Goal: Information Seeking & Learning: Learn about a topic

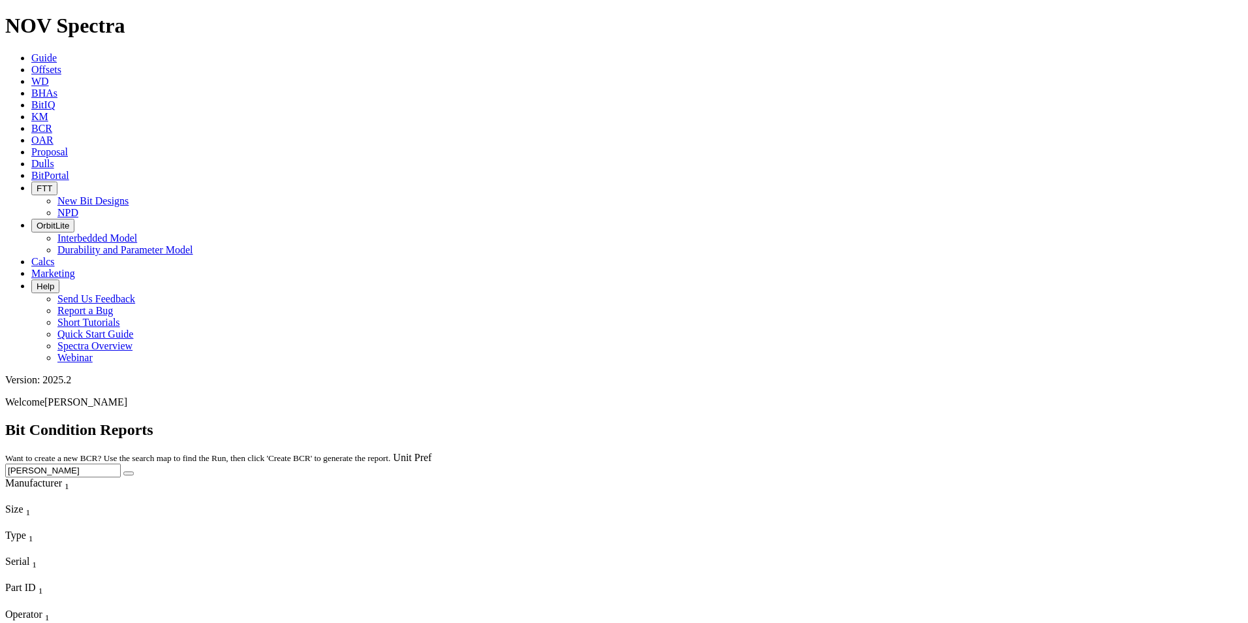
click at [61, 64] on span "Offsets" at bounding box center [46, 69] width 30 height 11
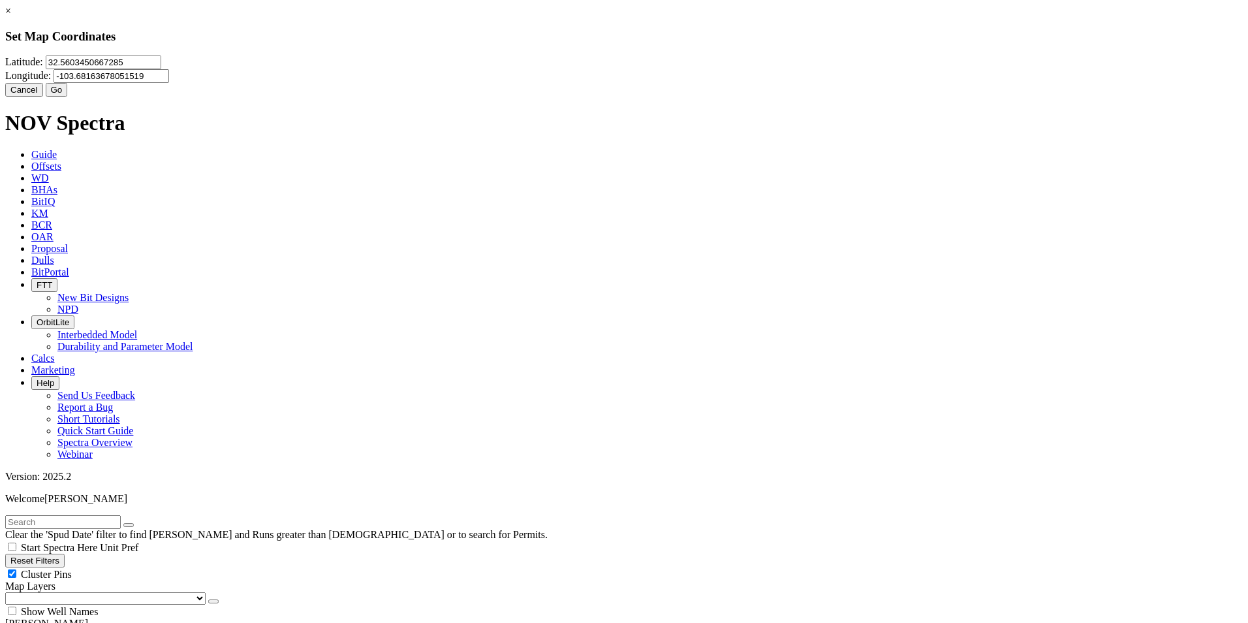
click at [161, 69] on input "32.5603450667285" at bounding box center [104, 62] width 116 height 14
type input "32.3135089"
click at [169, 81] on input "-103.68163678051519" at bounding box center [112, 76] width 116 height 14
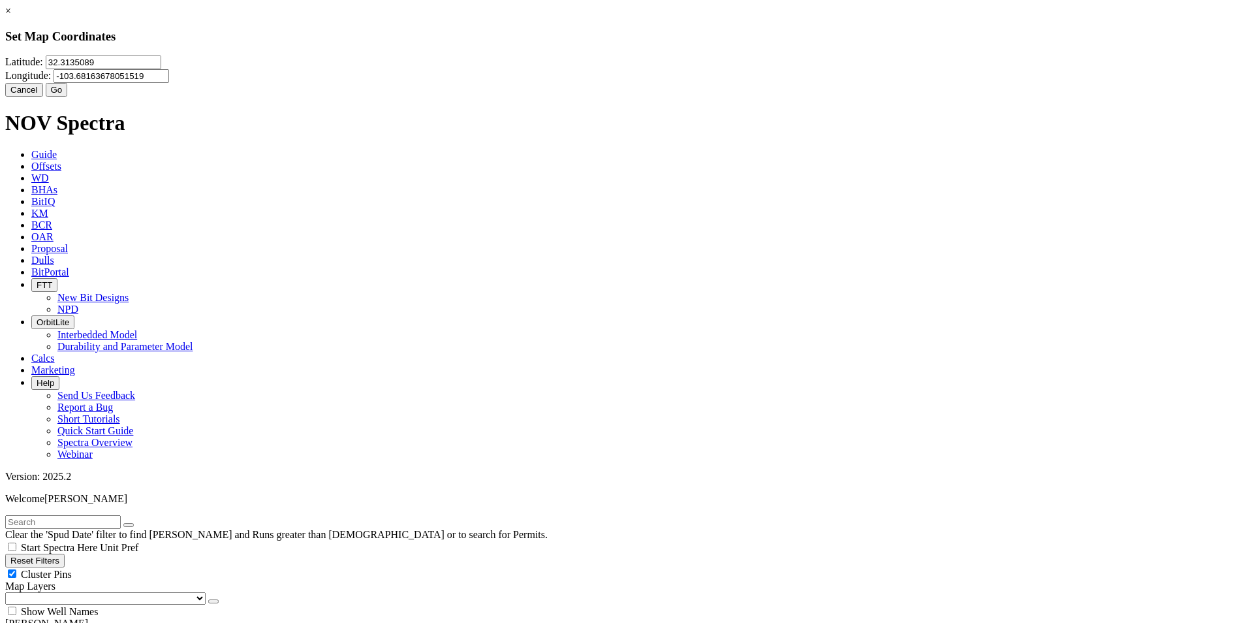
click at [169, 81] on input "-103.68163678051519" at bounding box center [112, 76] width 116 height 14
click at [169, 82] on input "-103.68163678051519" at bounding box center [112, 76] width 116 height 14
type input "103.604267"
click at [68, 97] on button "Go" at bounding box center [57, 90] width 22 height 14
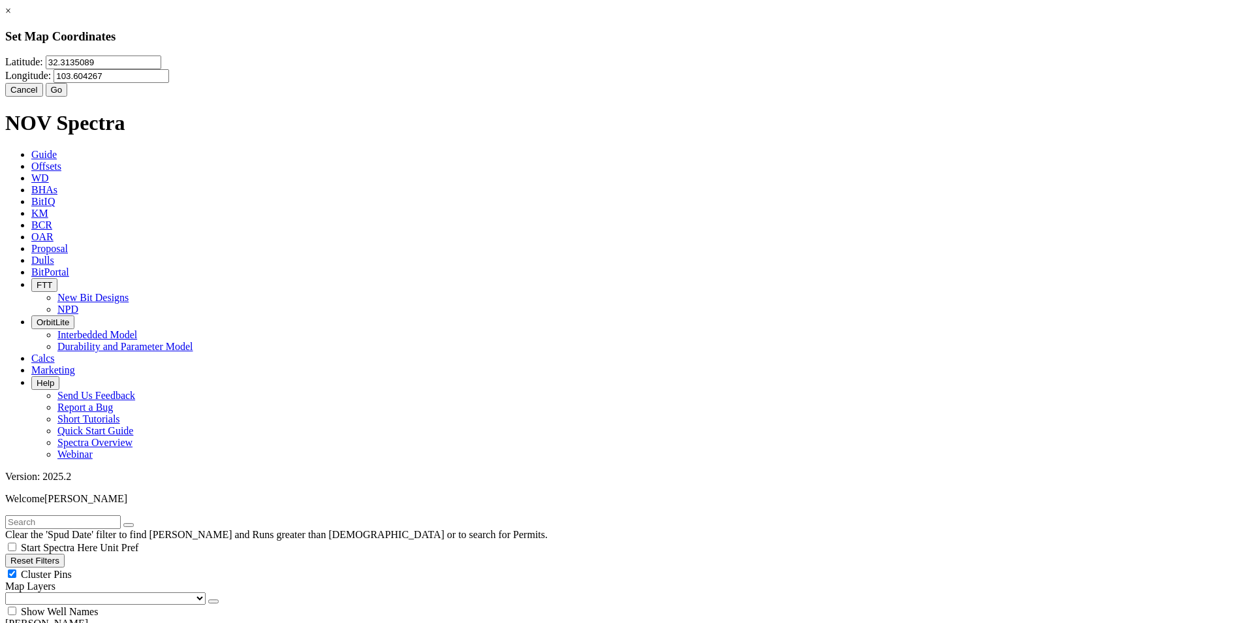
click at [169, 83] on input "103.604267" at bounding box center [112, 76] width 116 height 14
type input "-103.604267"
click at [68, 97] on button "Go" at bounding box center [57, 90] width 22 height 14
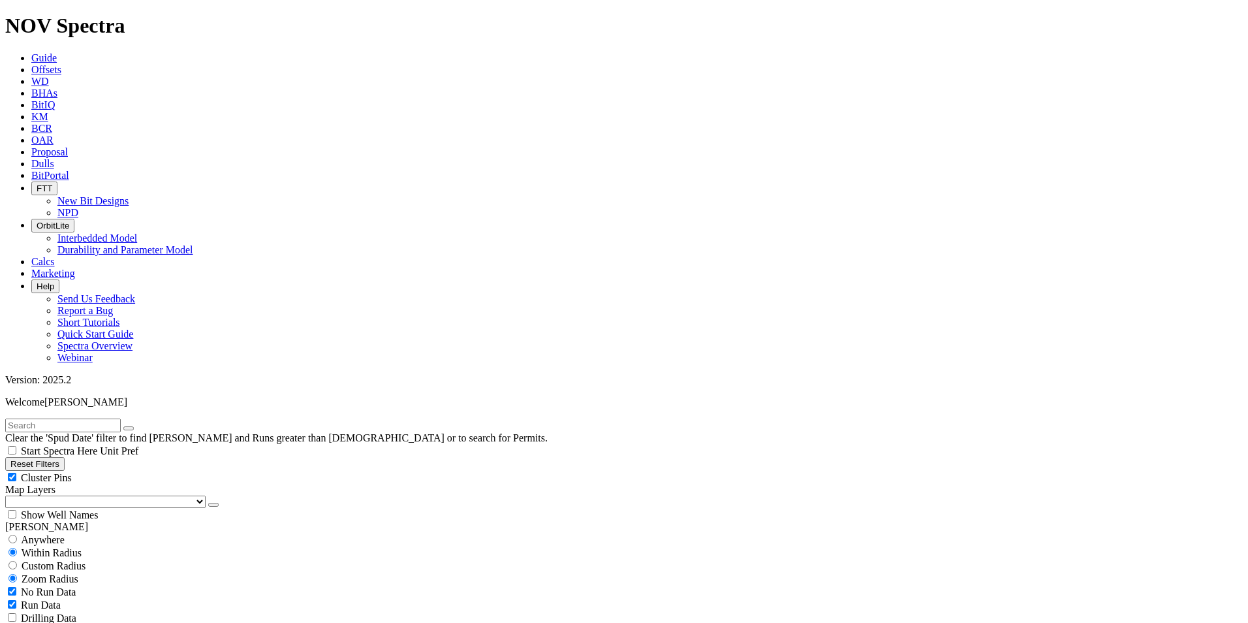
click at [56, 560] on span "Custom Radius" at bounding box center [54, 565] width 64 height 11
radio input "true"
radio input "false"
click at [93, 585] on input "number" at bounding box center [63, 592] width 116 height 14
drag, startPoint x: 96, startPoint y: 248, endPoint x: 104, endPoint y: 249, distance: 8.5
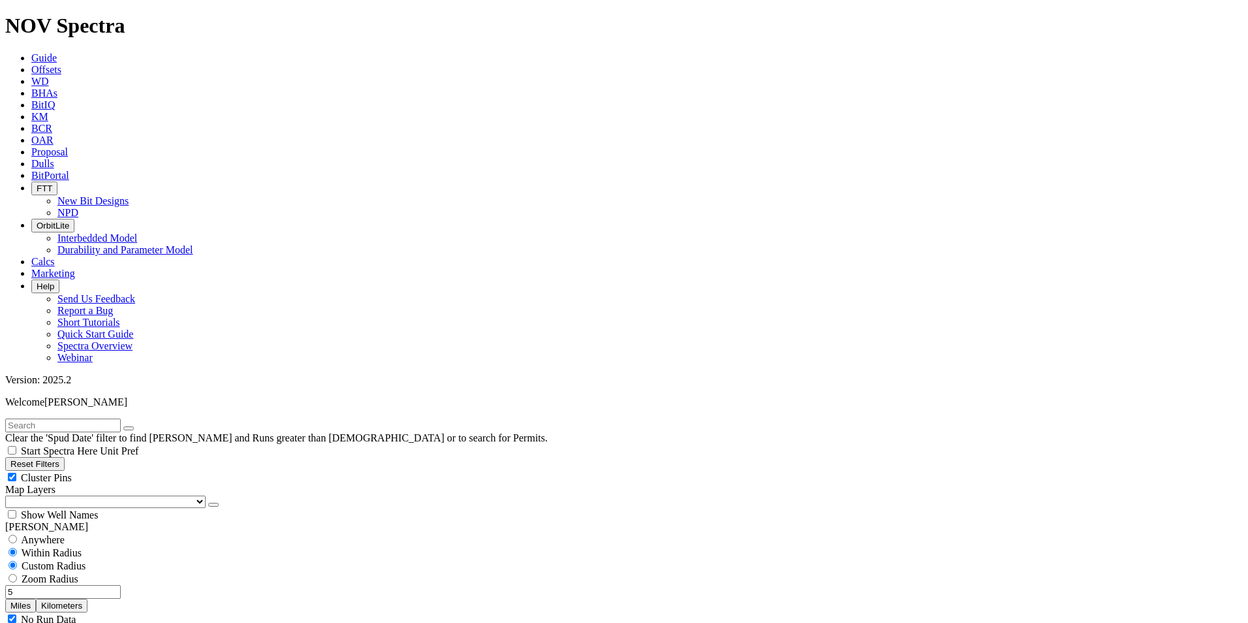
click at [104, 585] on input "5" at bounding box center [63, 592] width 116 height 14
type input "10"
select select "9.875"
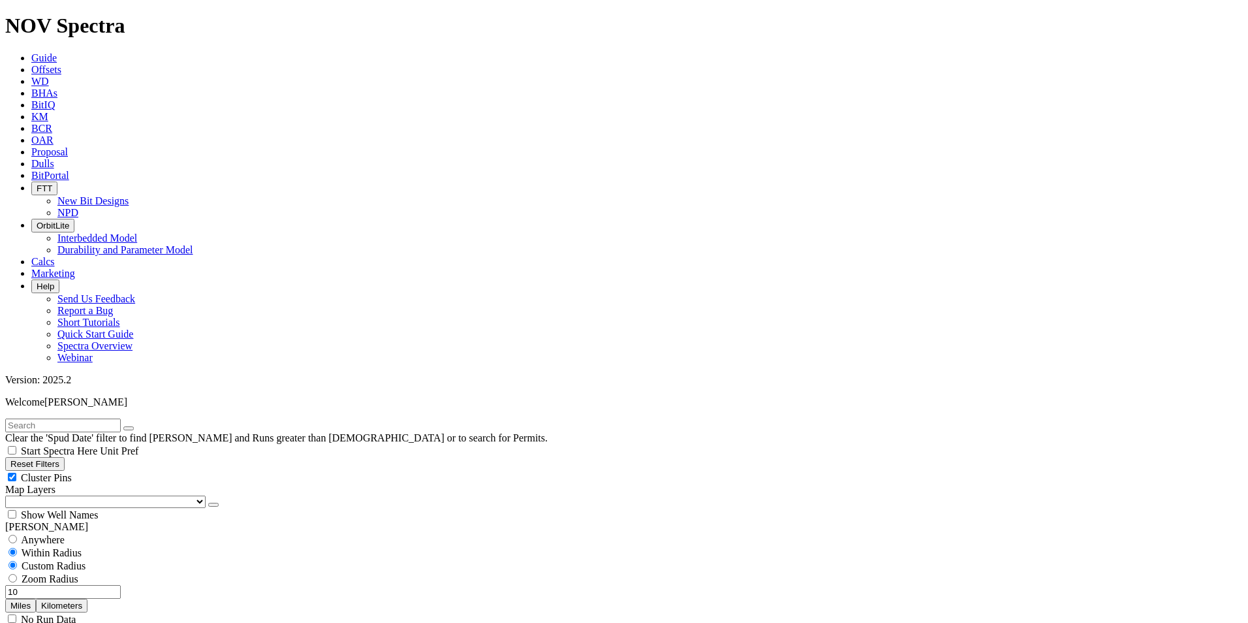
checkbox input "false"
select select "? number:9.875 ?"
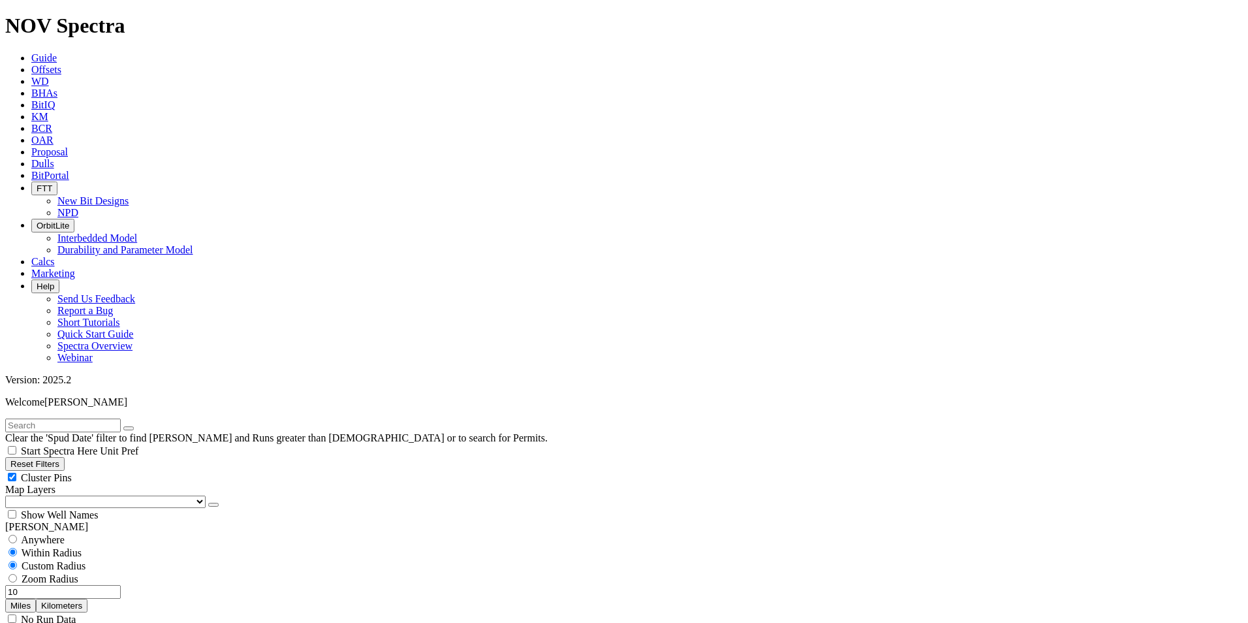
scroll to position [1044, 0]
type input "8500"
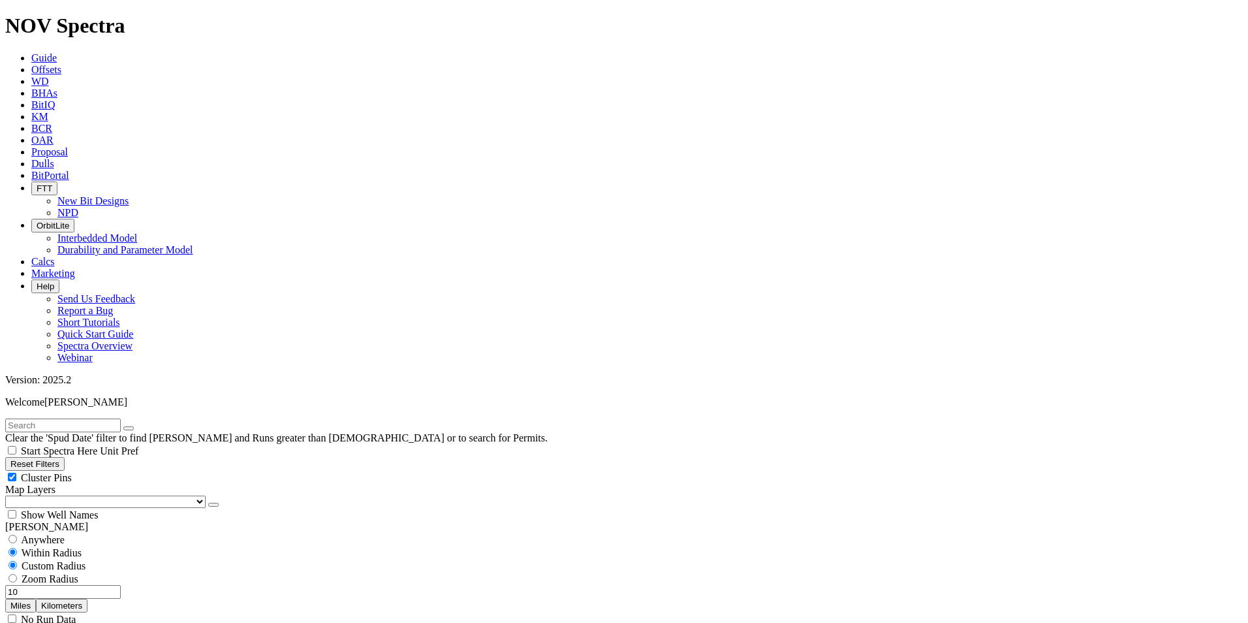
scroll to position [131, 0]
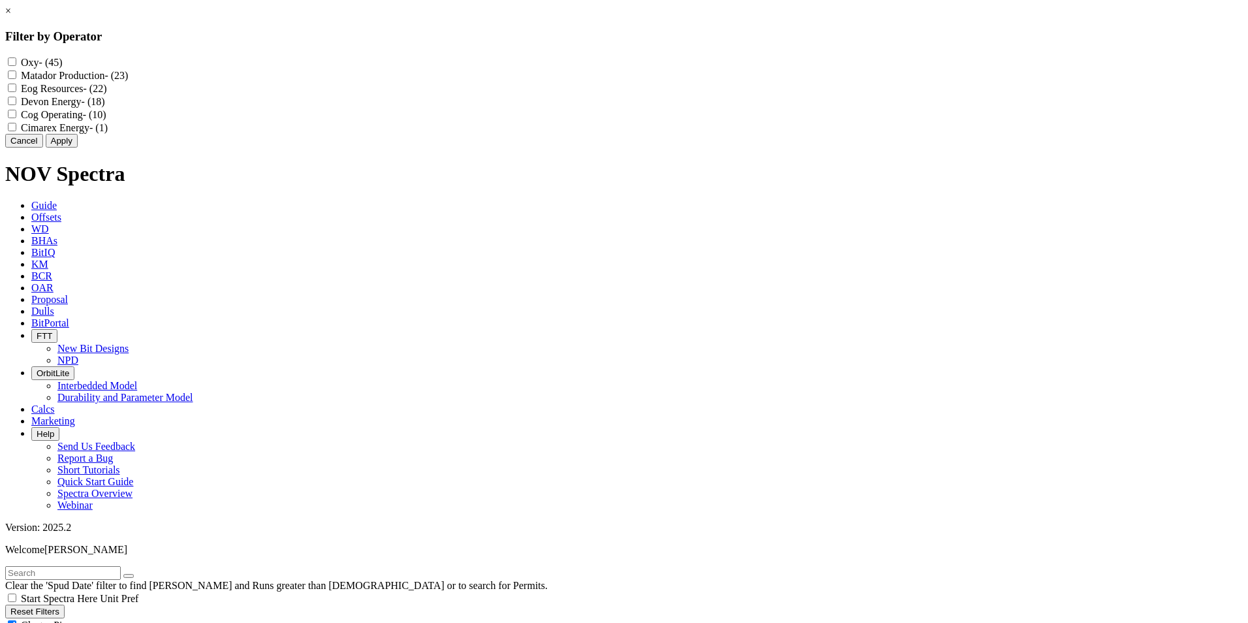
click at [128, 80] on label "Matador Production - (23)" at bounding box center [74, 75] width 107 height 11
click at [16, 79] on Production "Matador Production - (23)" at bounding box center [12, 74] width 8 height 8
checkbox Production "true"
click at [108, 133] on label "Cimarex Energy - (1)" at bounding box center [64, 127] width 87 height 11
click at [16, 131] on Energy "Cimarex Energy - (1)" at bounding box center [12, 127] width 8 height 8
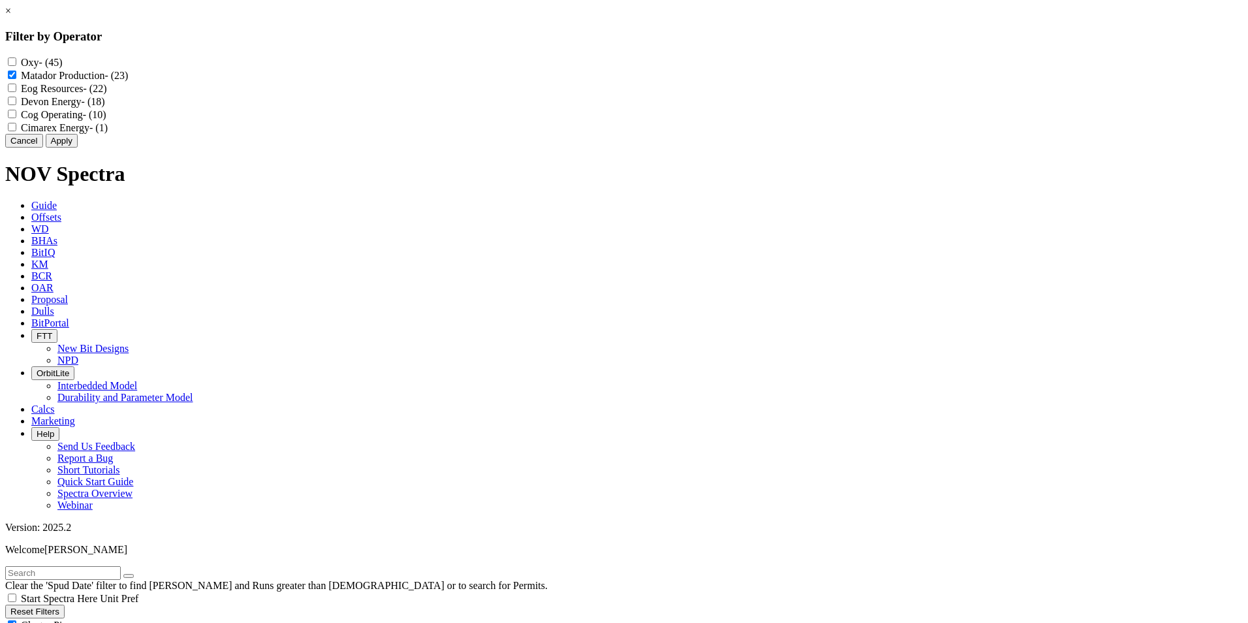
checkbox Energy "true"
click at [106, 120] on label "Cog Operating - (10)" at bounding box center [63, 114] width 85 height 11
click at [16, 118] on Operating "Cog Operating - (10)" at bounding box center [12, 114] width 8 height 8
checkbox Operating "true"
click at [105, 107] on label "Devon Energy - (18)" at bounding box center [63, 101] width 84 height 11
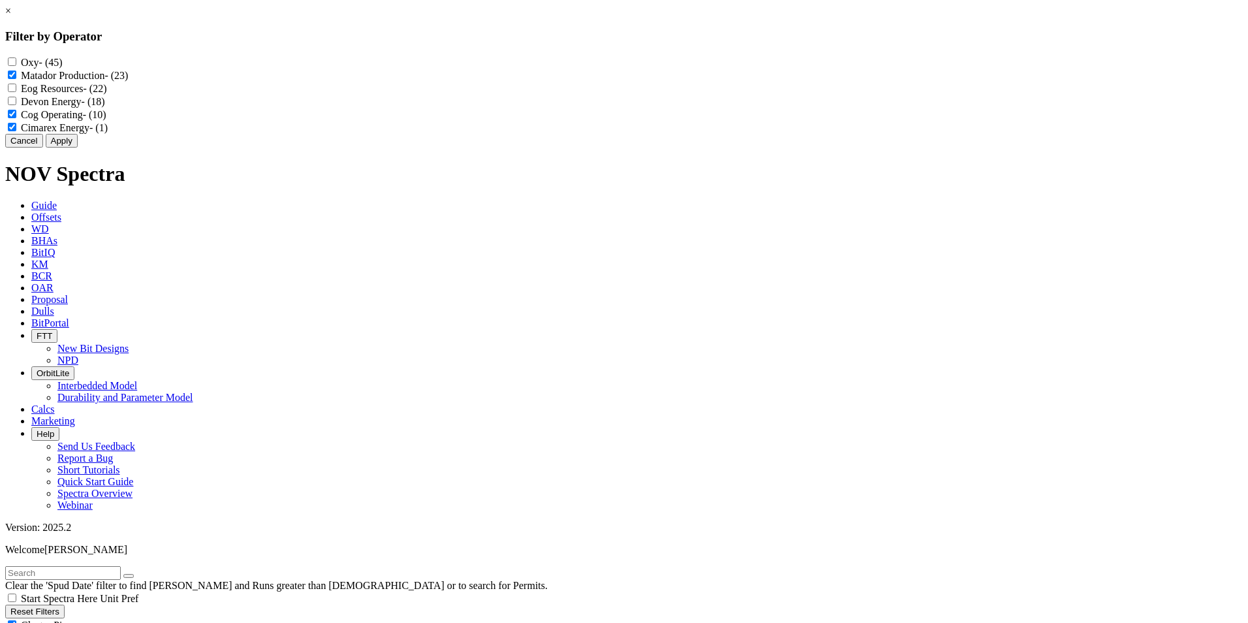
click at [16, 105] on Energy "Devon Energy - (18)" at bounding box center [12, 101] width 8 height 8
checkbox Energy "true"
click at [63, 67] on span "- (45)" at bounding box center [50, 62] width 23 height 11
click at [16, 66] on input "Oxy - (45)" at bounding box center [12, 61] width 8 height 8
checkbox input "true"
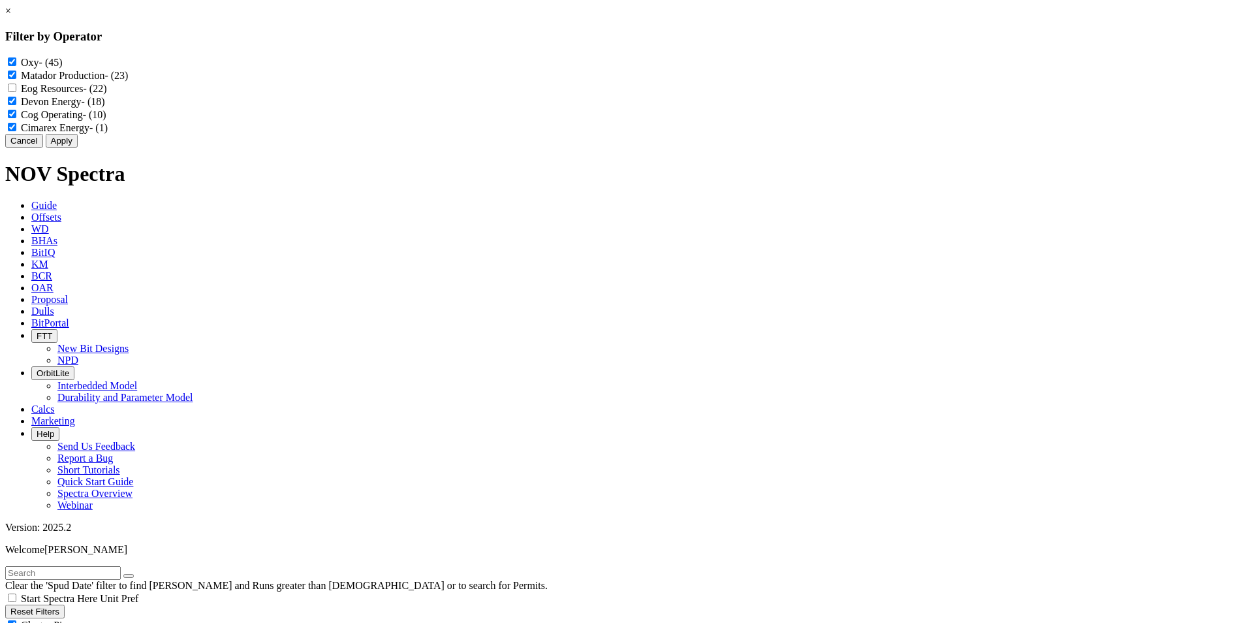
click at [78, 148] on button "Apply" at bounding box center [62, 141] width 32 height 14
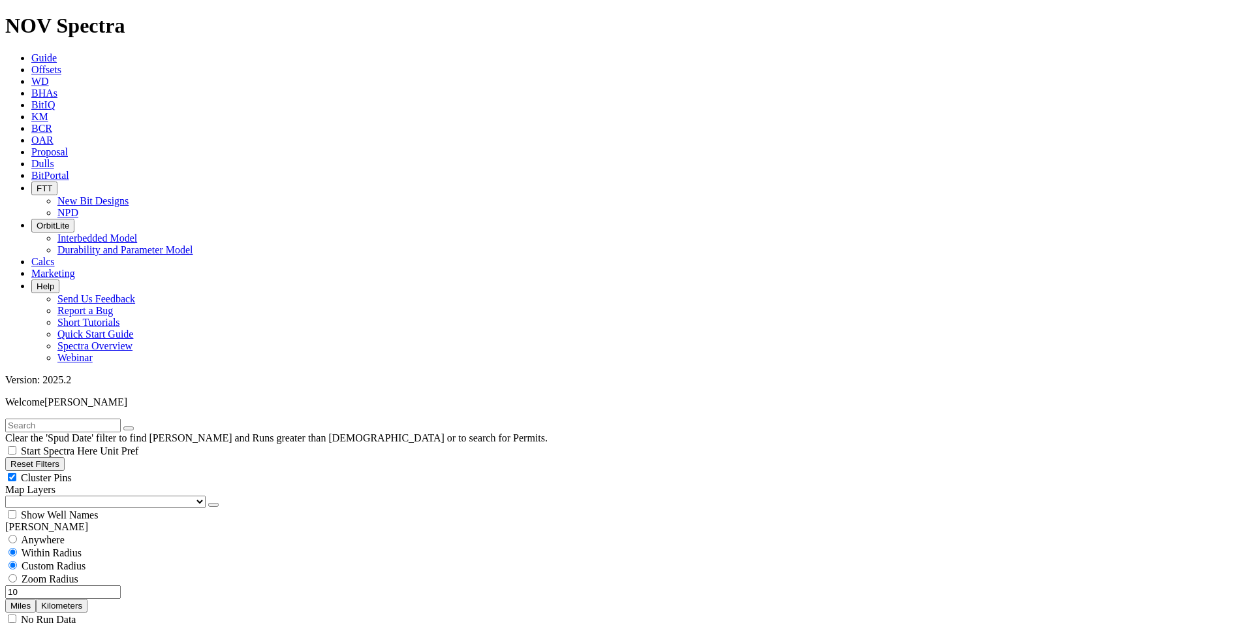
scroll to position [13503, 0]
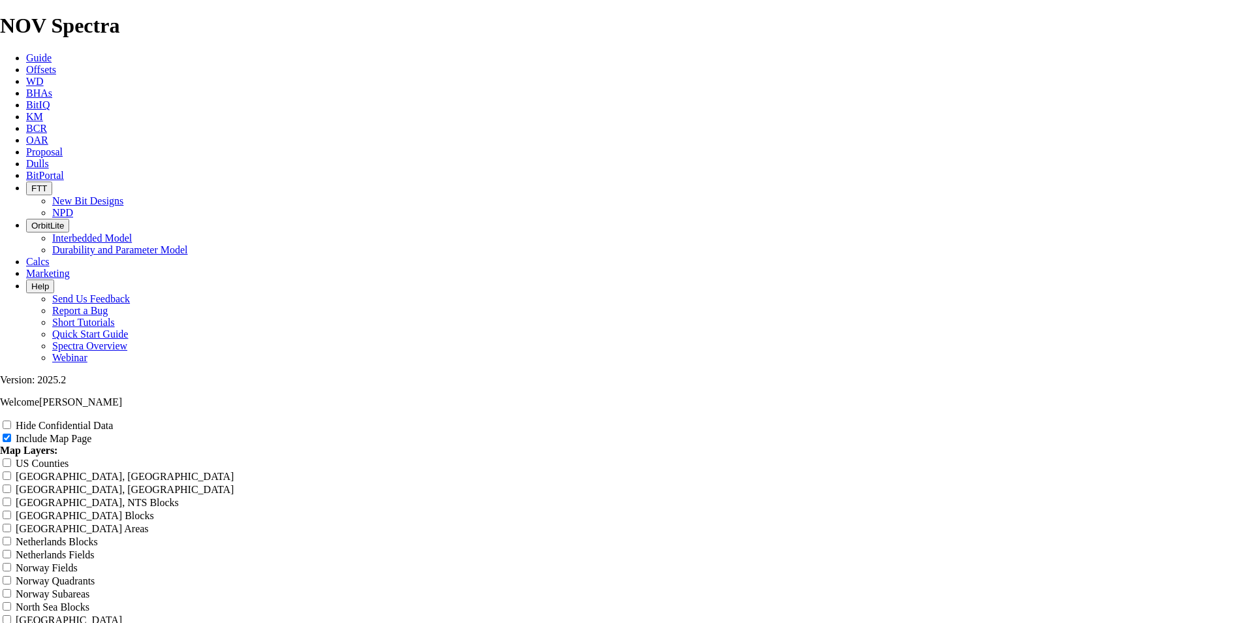
scroll to position [1697, 0]
radio input "true"
drag, startPoint x: 514, startPoint y: 69, endPoint x: 508, endPoint y: 68, distance: 6.7
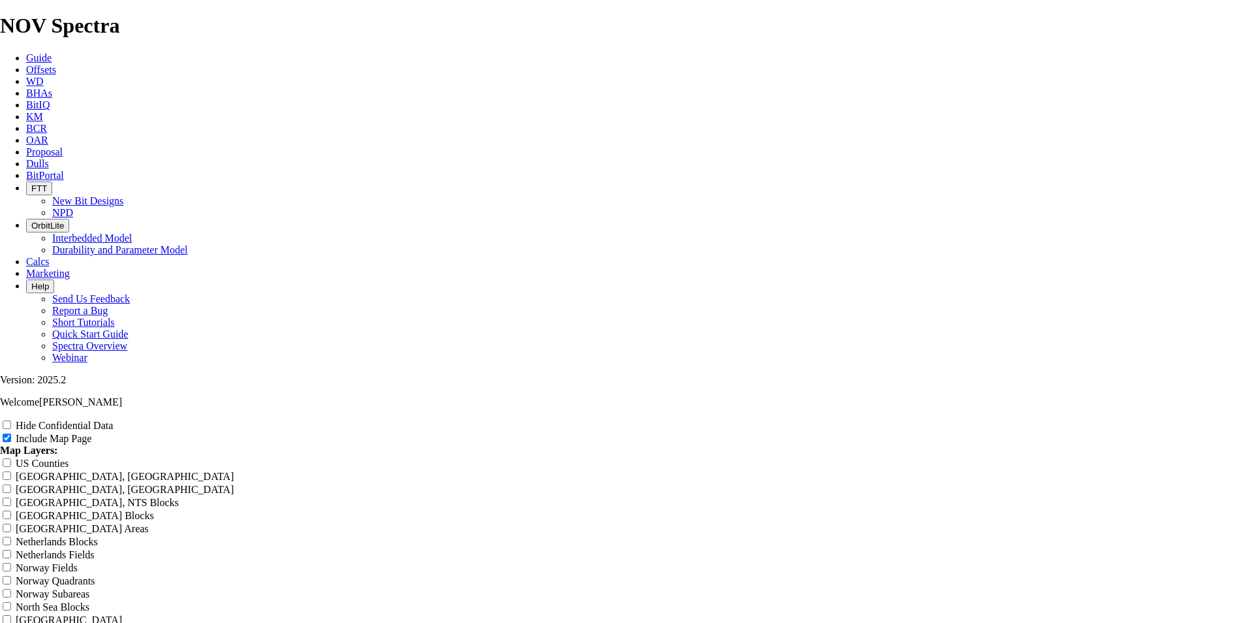
radio input "true"
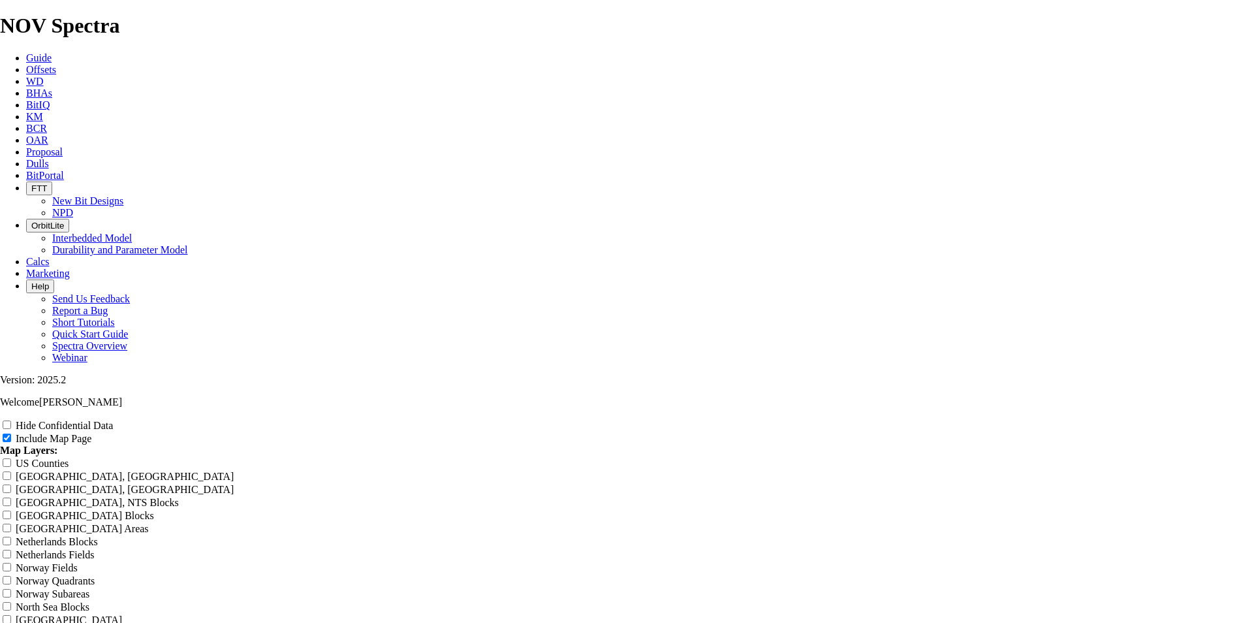
radio input "true"
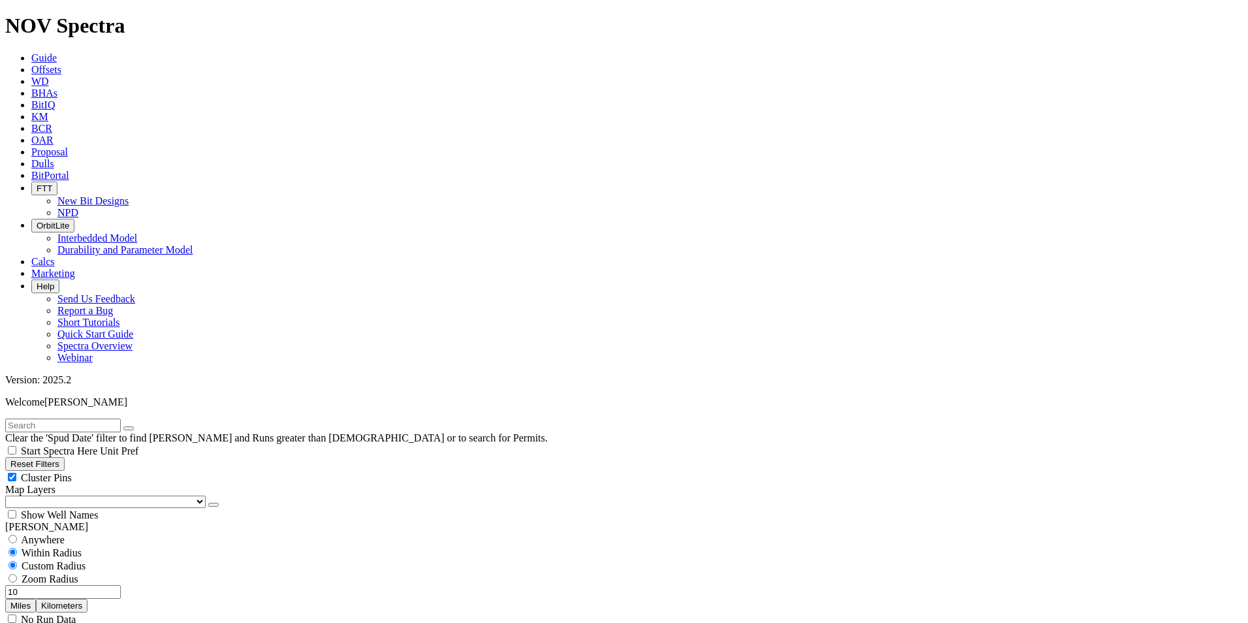
scroll to position [681, 0]
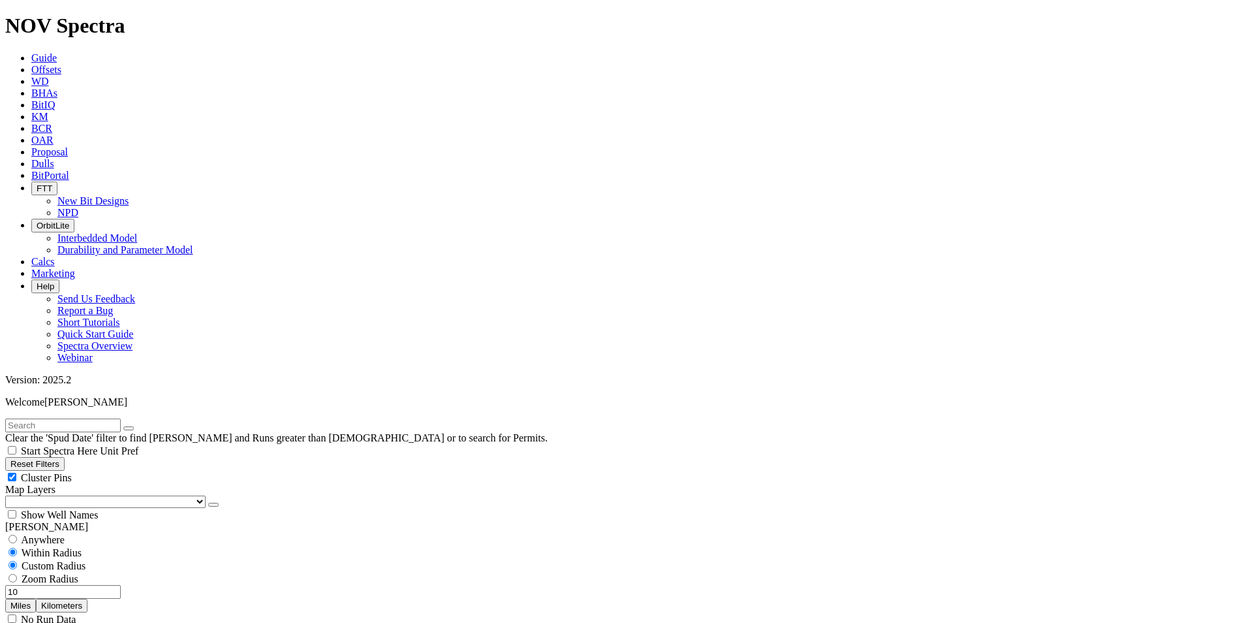
type input "6000"
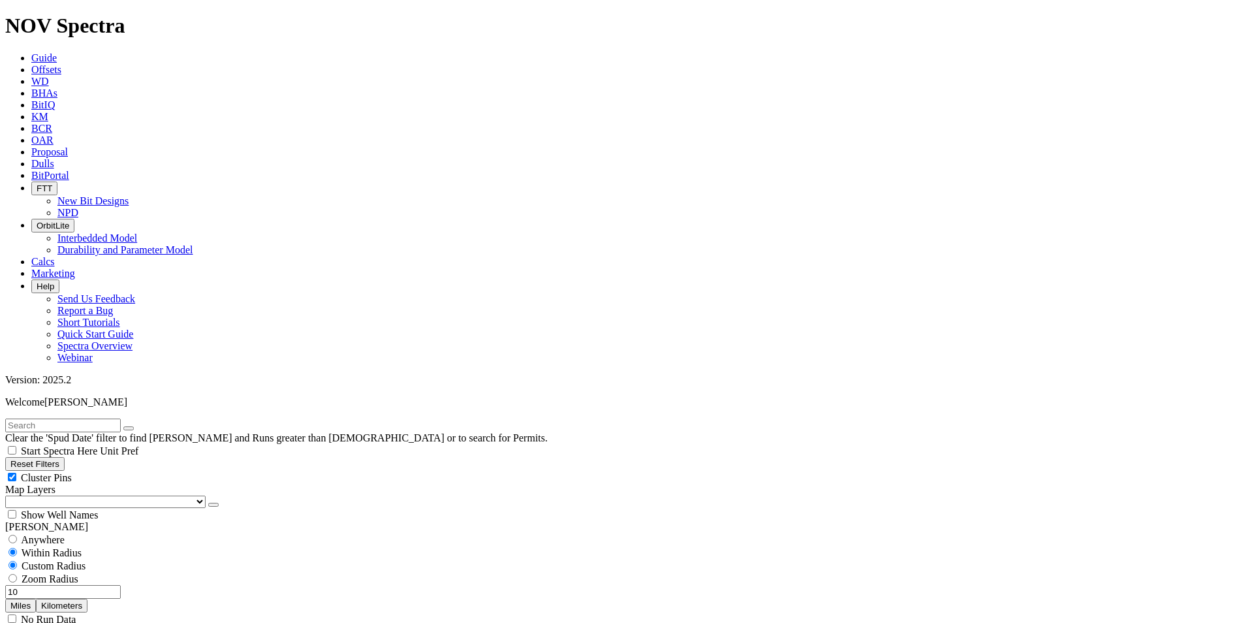
type input "1000"
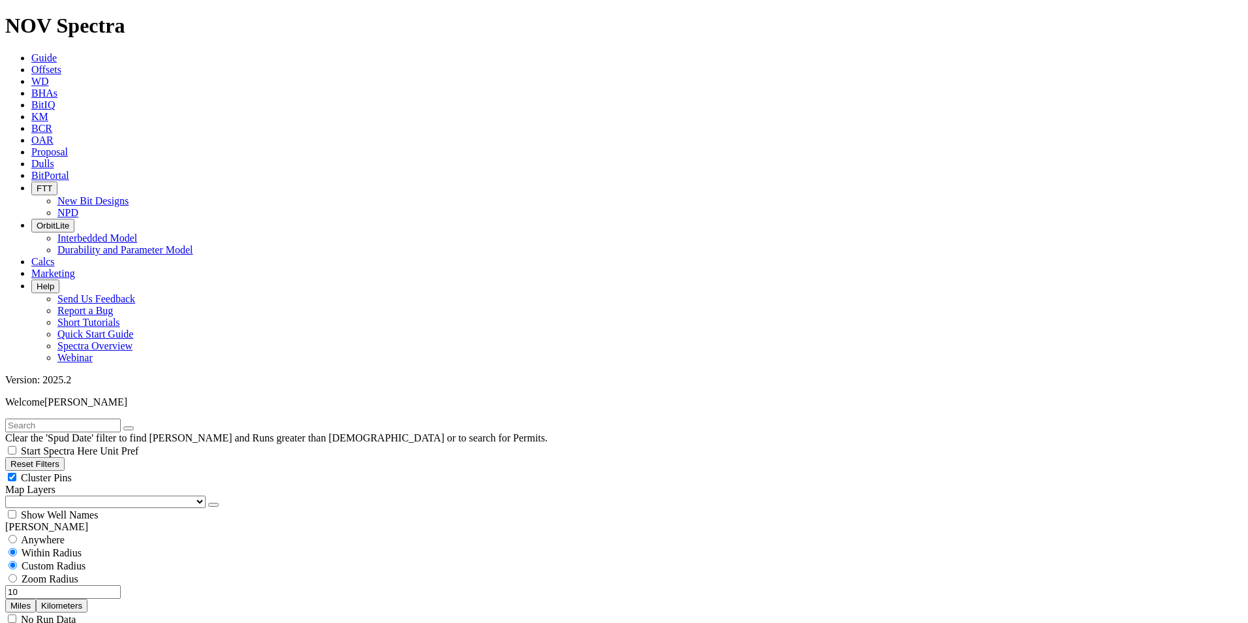
scroll to position [8286, 0]
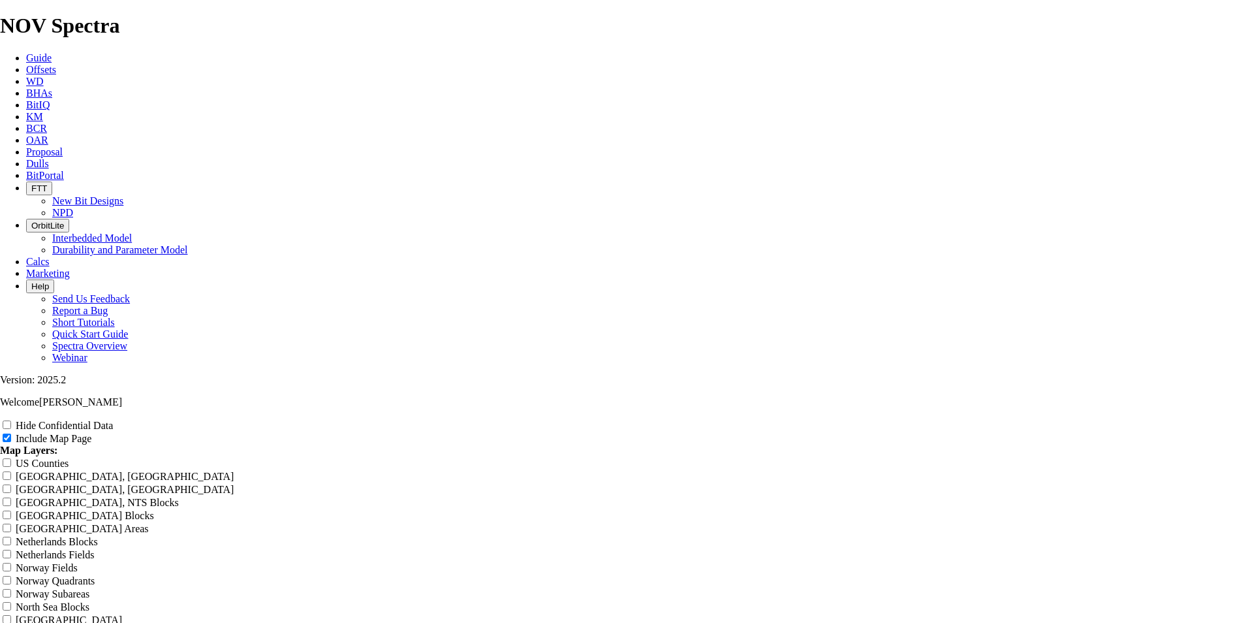
type input "9"
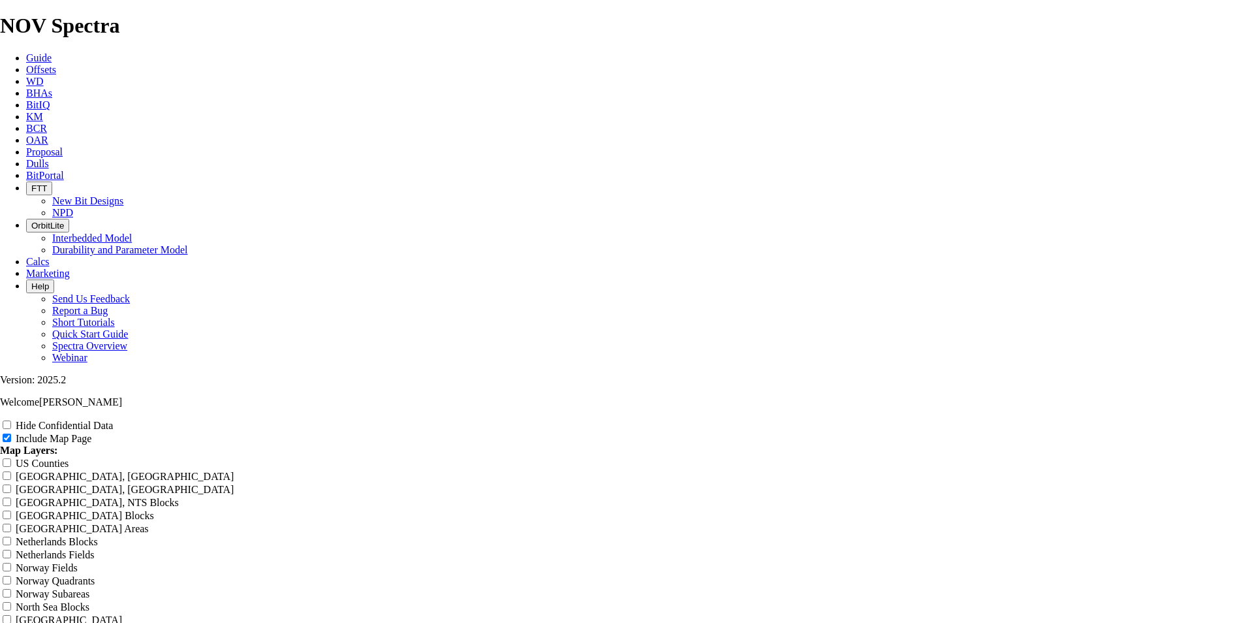
type input "9"
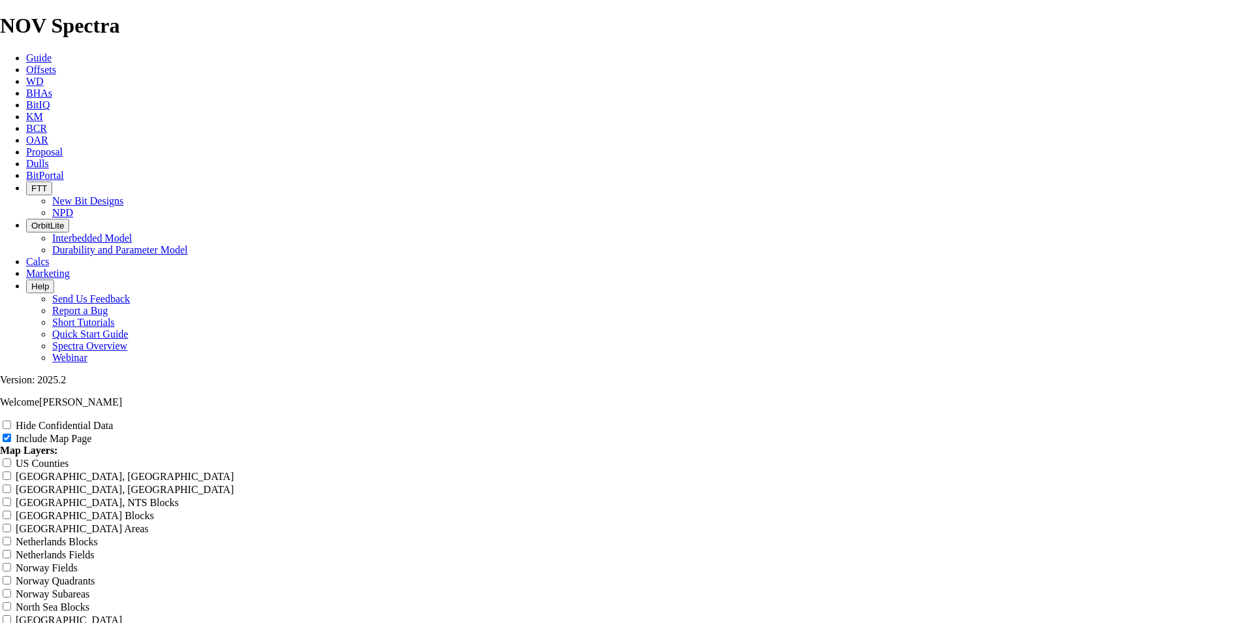
type input "9"
type input "9."
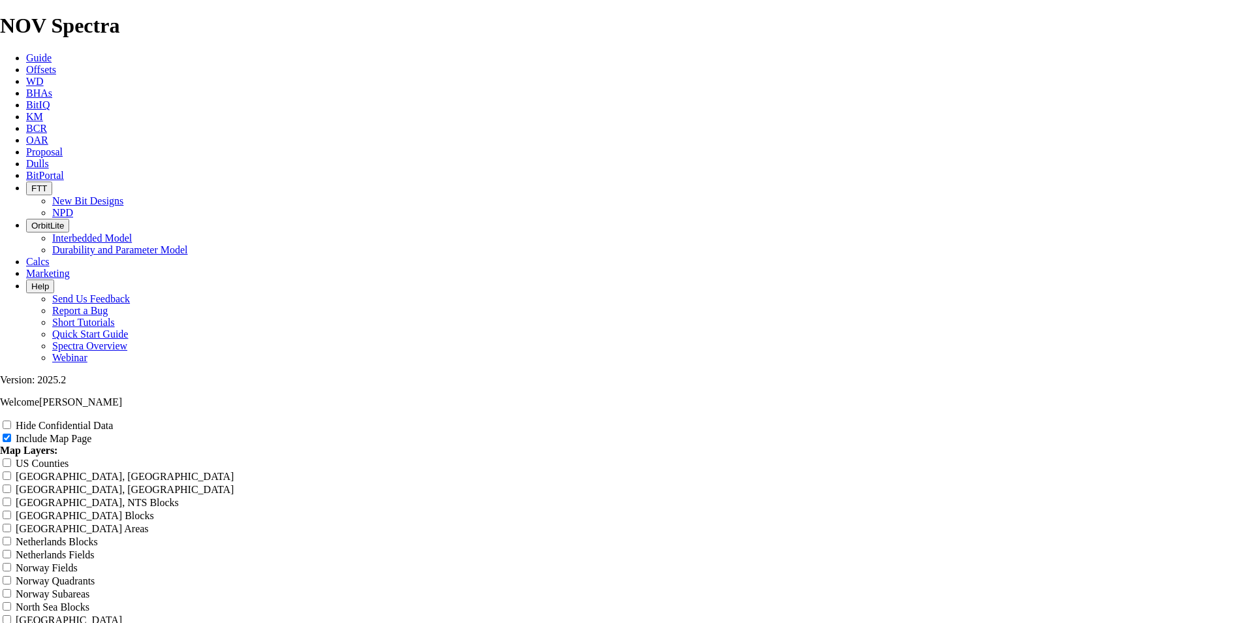
type input "9."
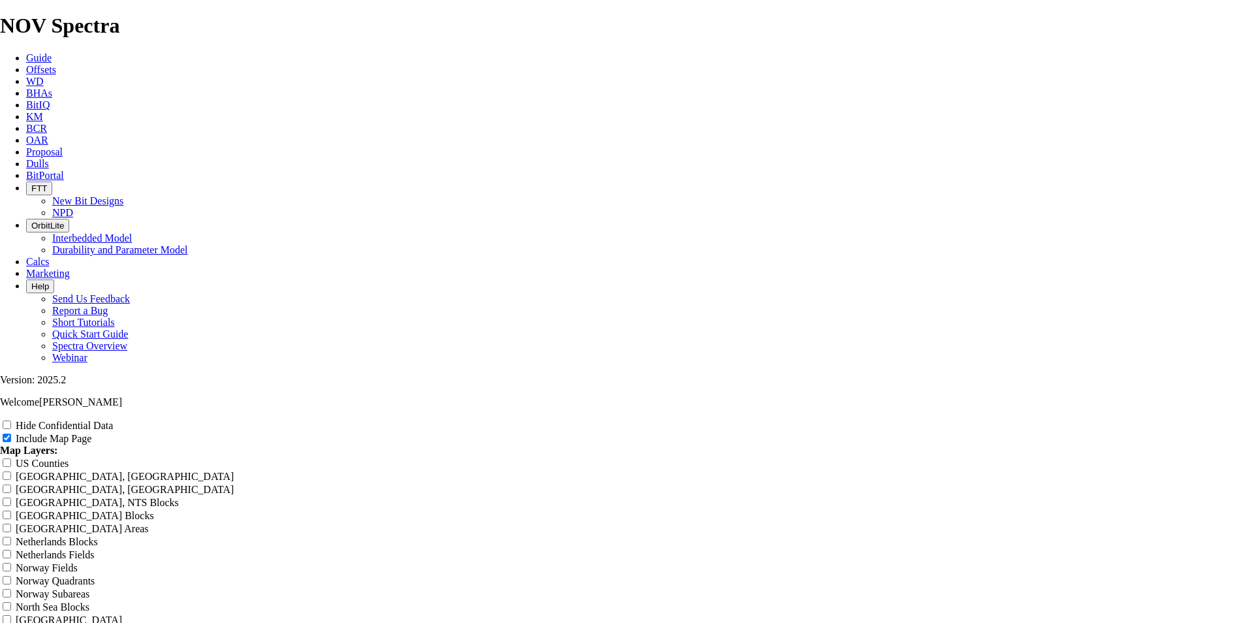
type input "9."
type input "9.8"
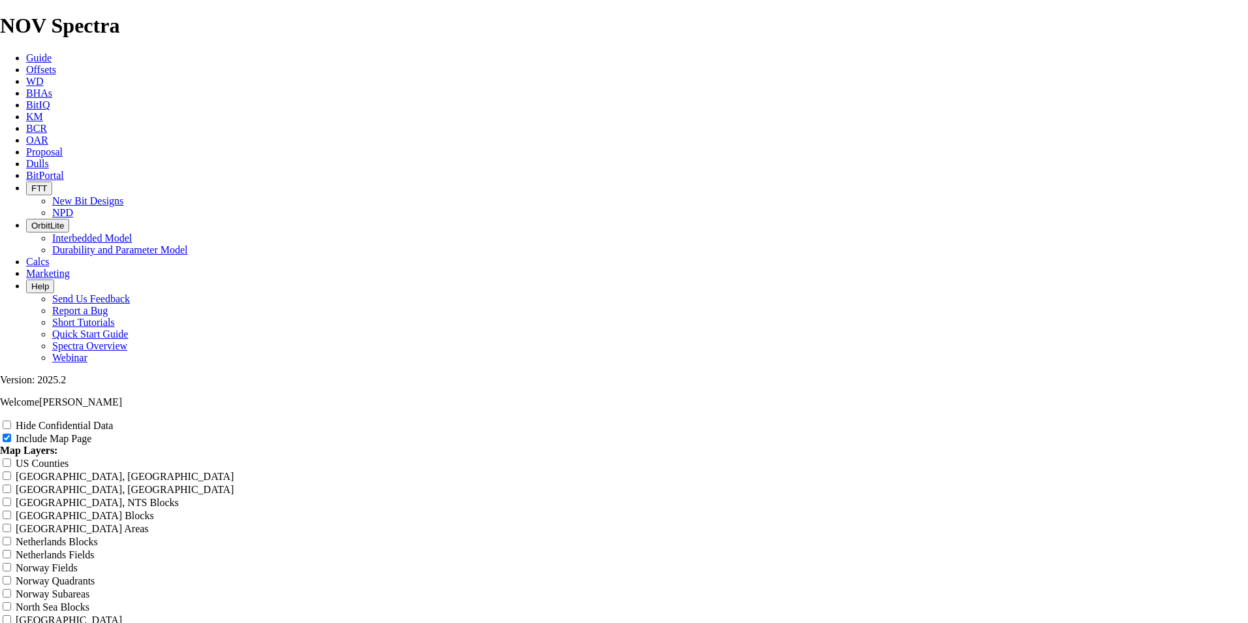
type input "9.8"
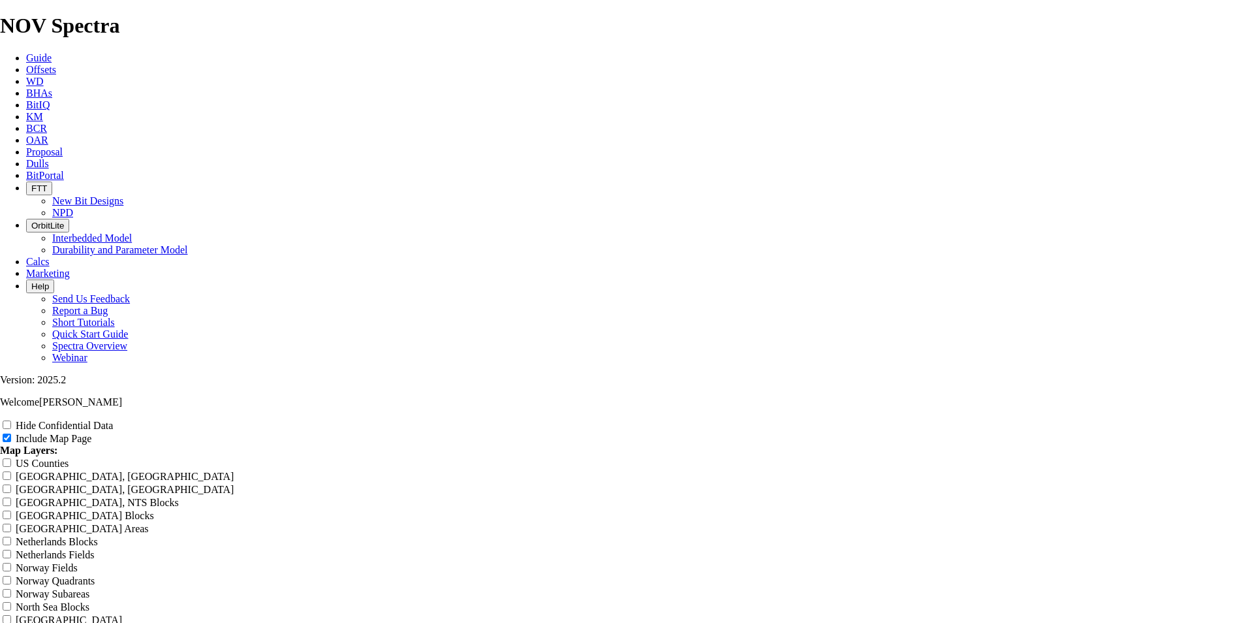
type input "9.8"
type input "9.87"
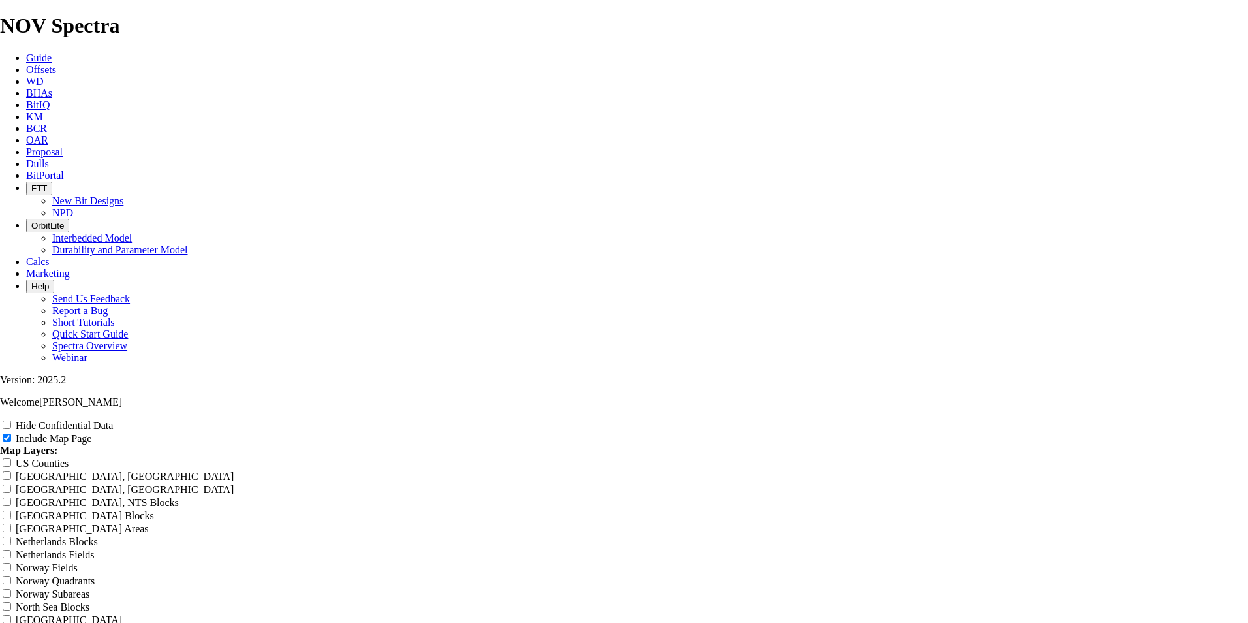
type input "9.87"
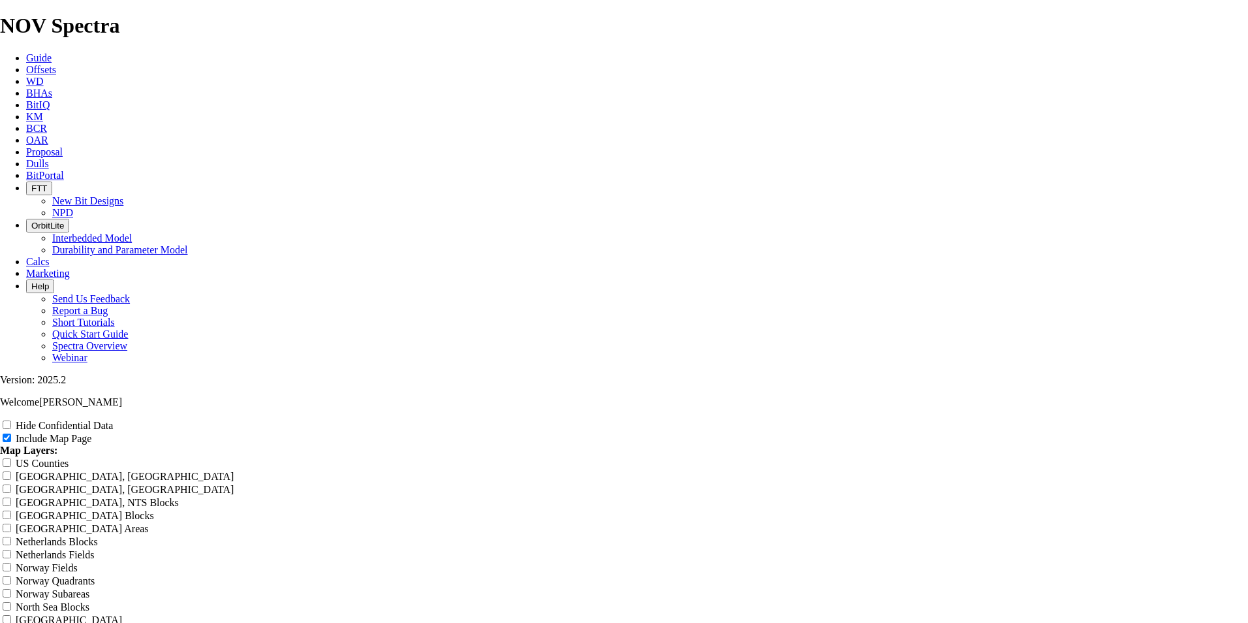
type input "9.87"
type input "9.875"
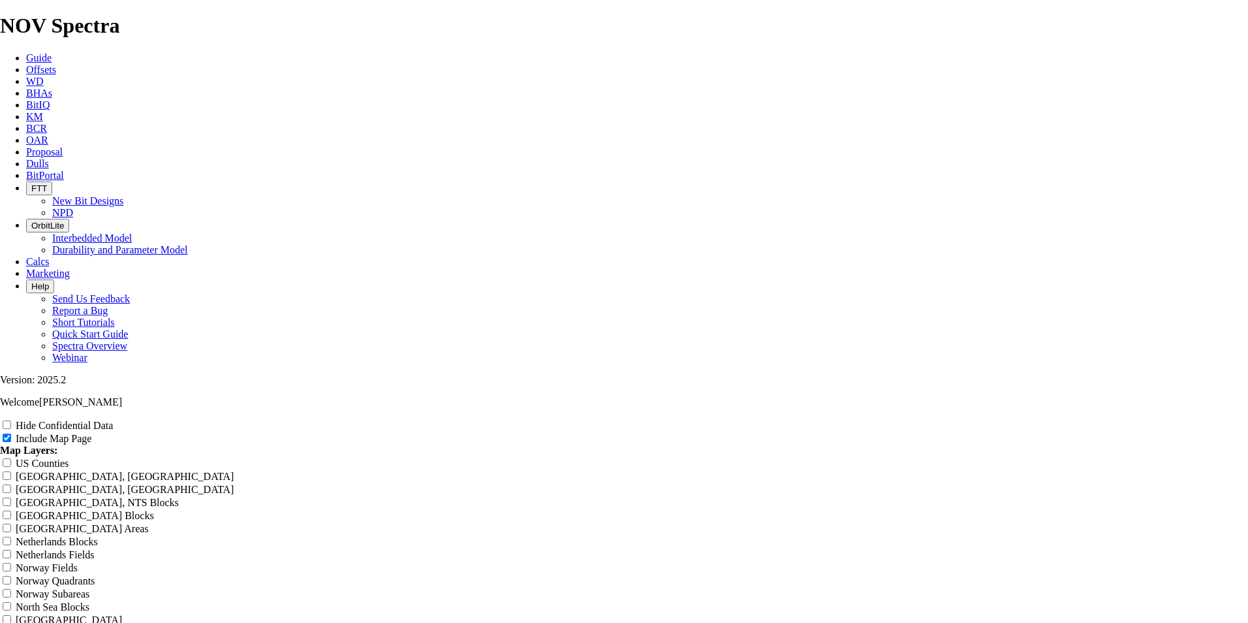
type input "9.875"
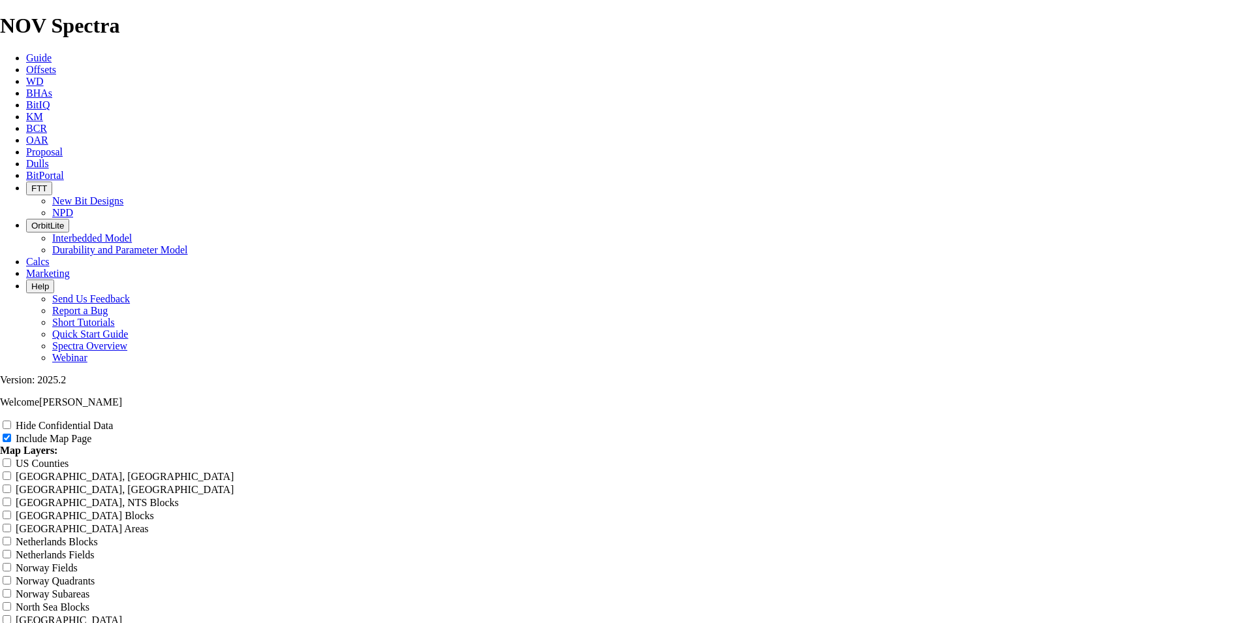
type input "9.875"
type input "9.875""
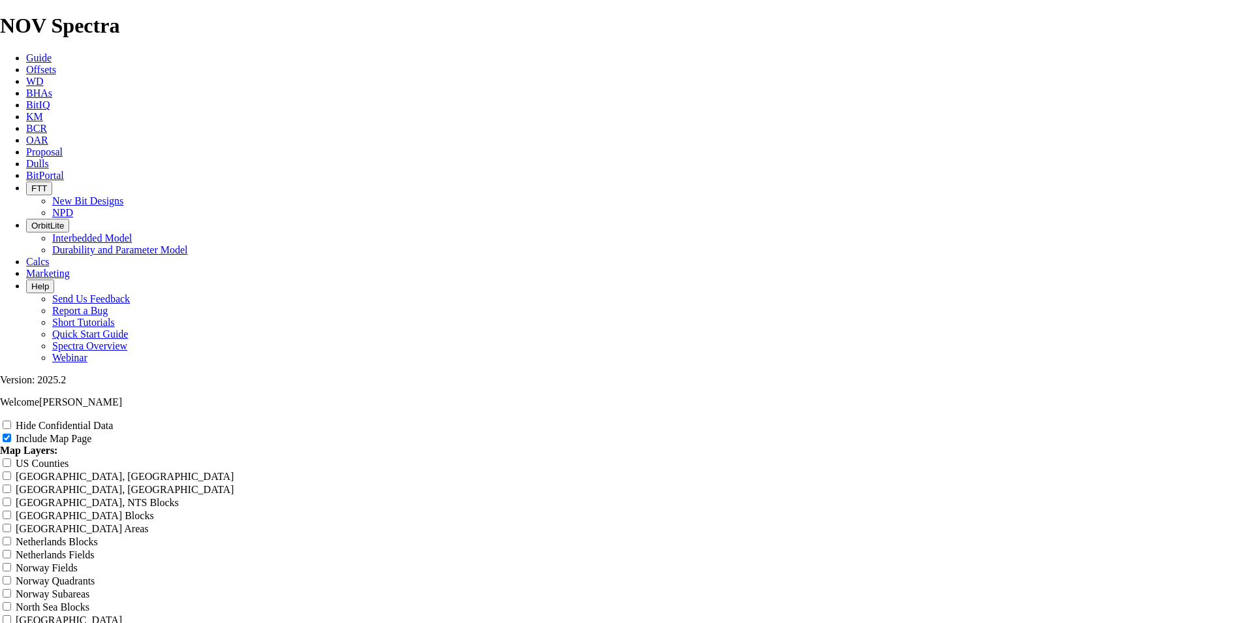
type input "9.875""
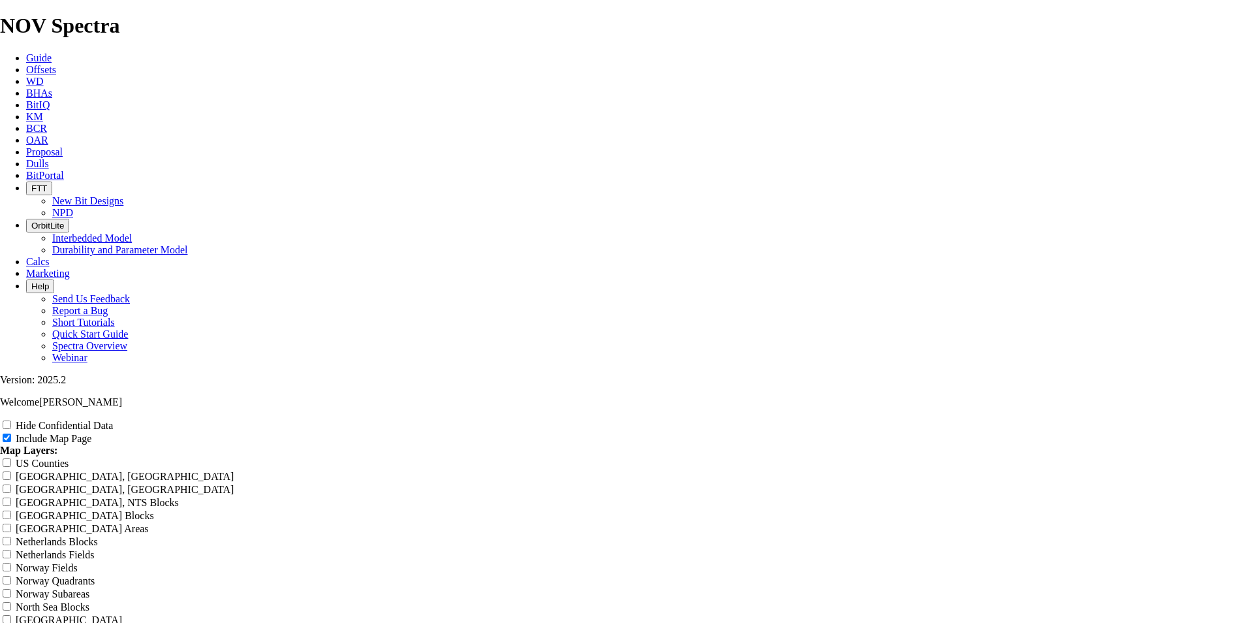
type input "9.875""
type input "R9.875""
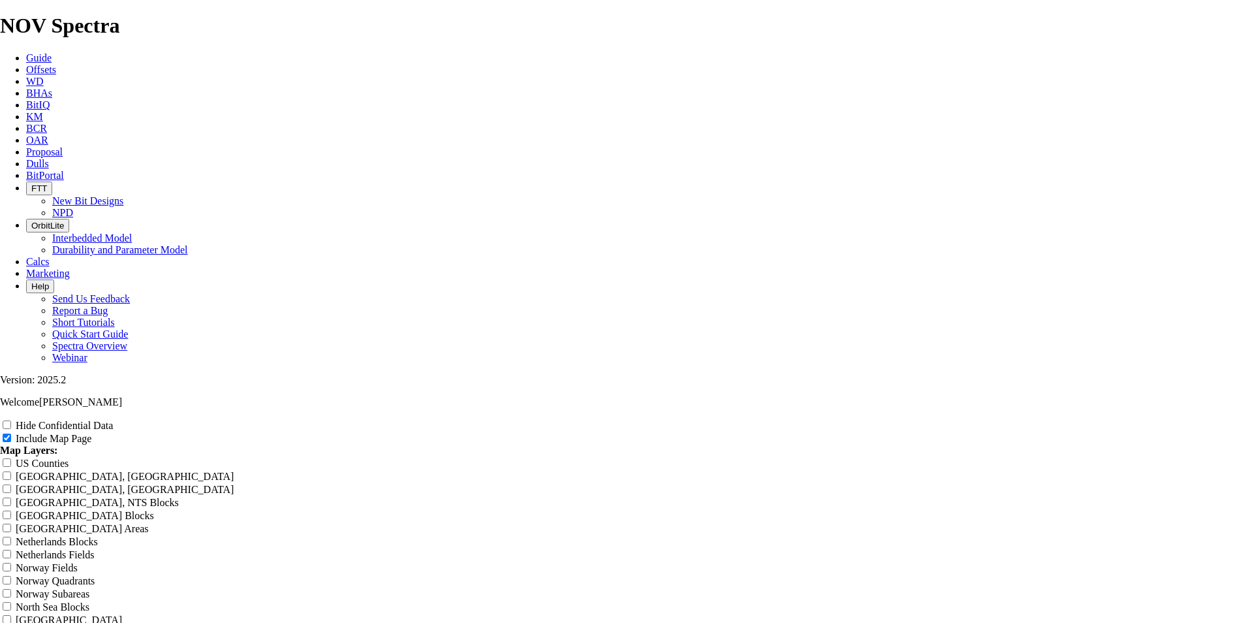
type input "R9.875""
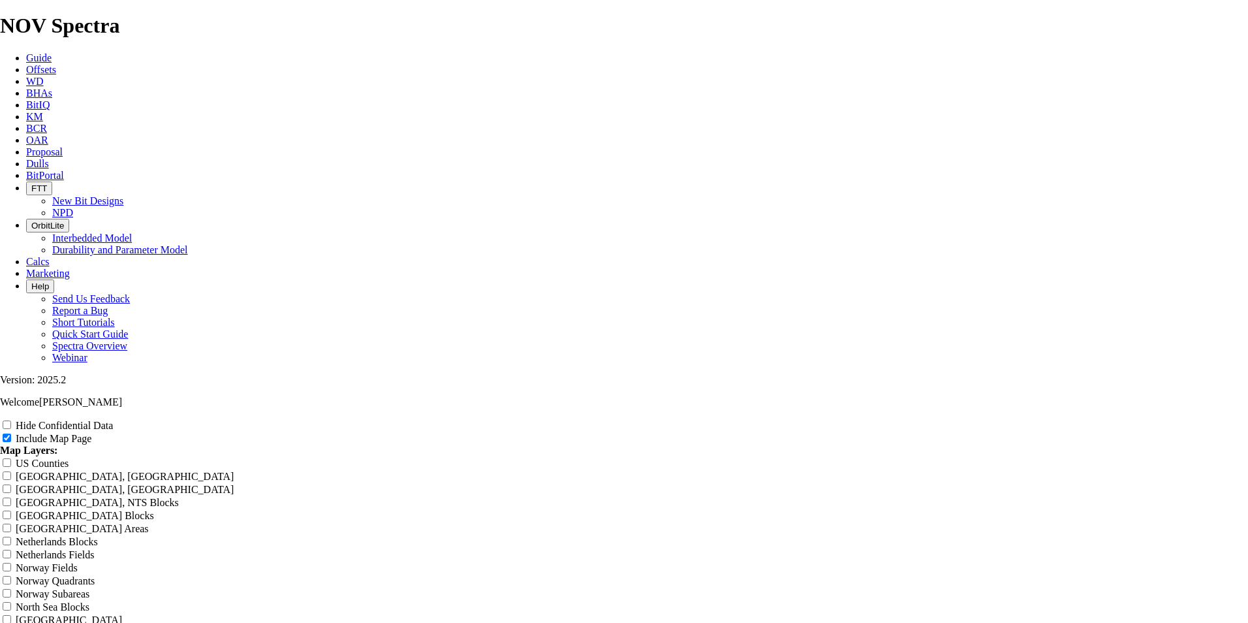
type input "R9.875""
type input "Ro9.875""
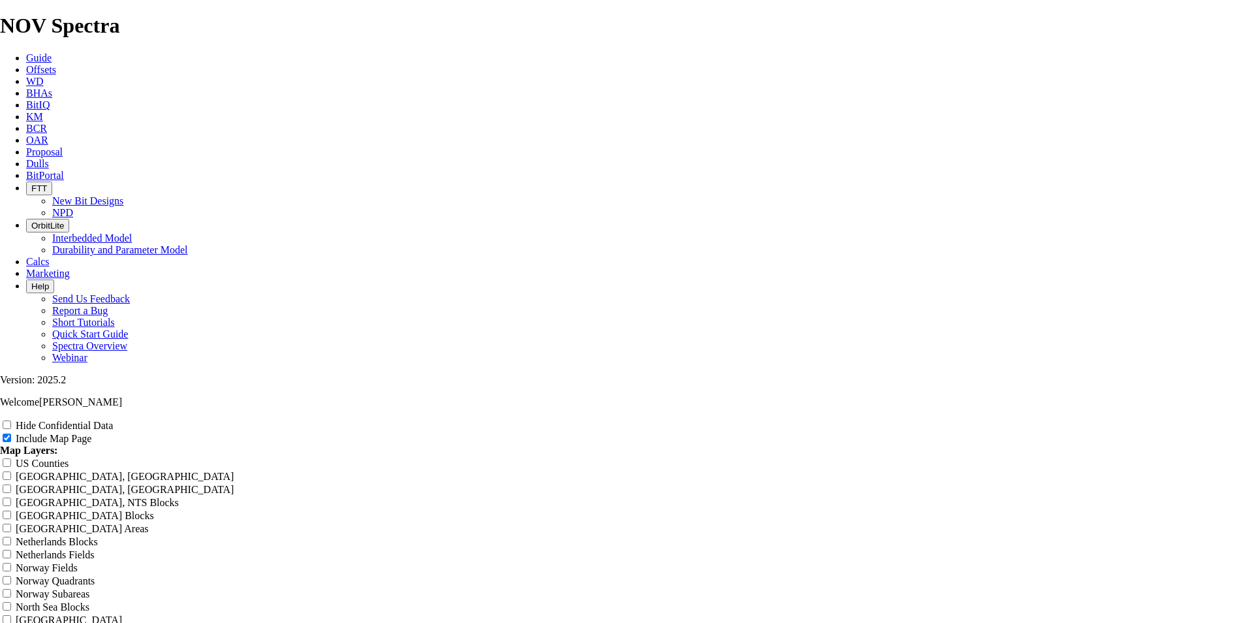
type input "Ro9.875""
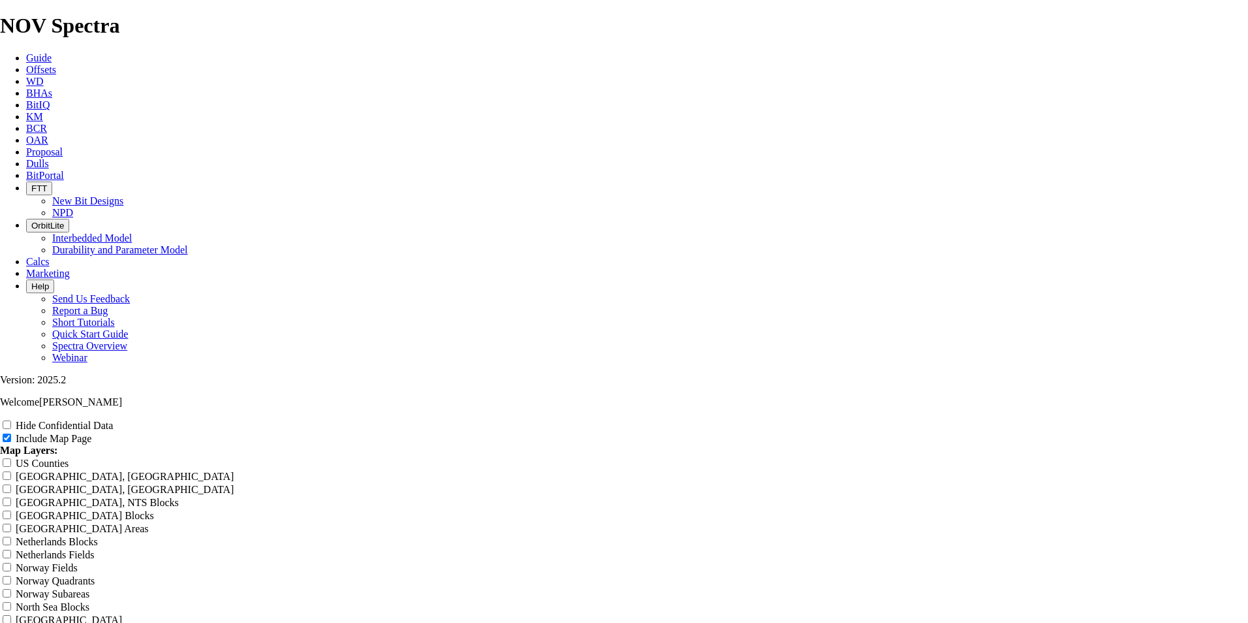
type input "Ro9.875""
type input "Rod9.875""
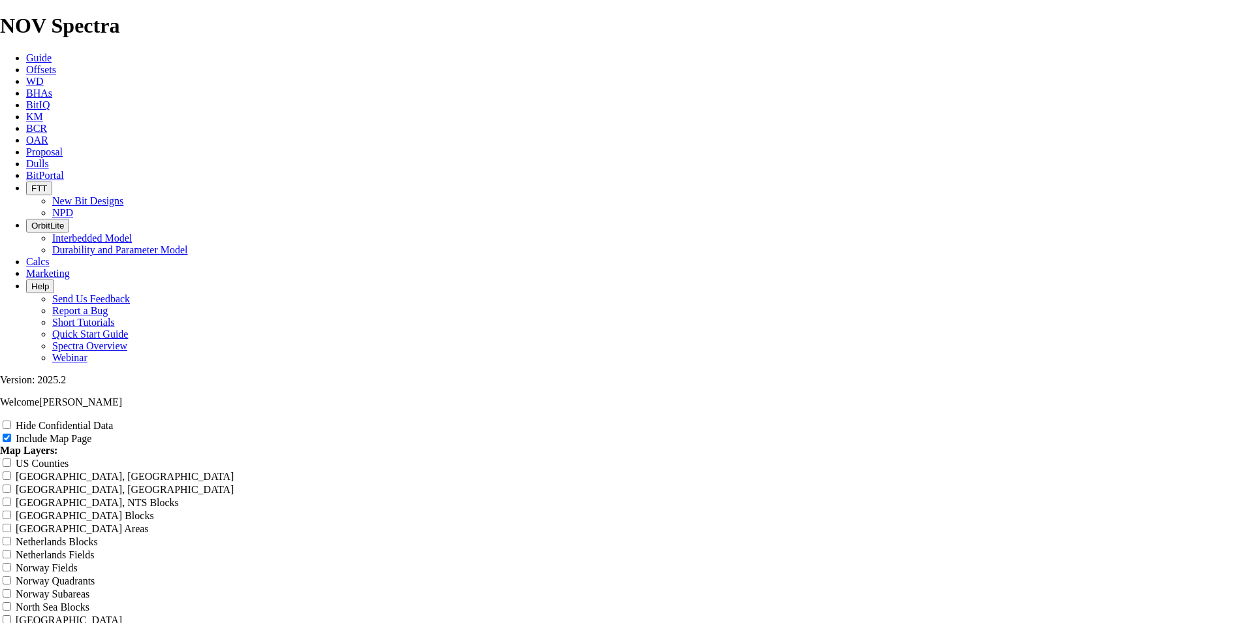
type input "Rod9.875""
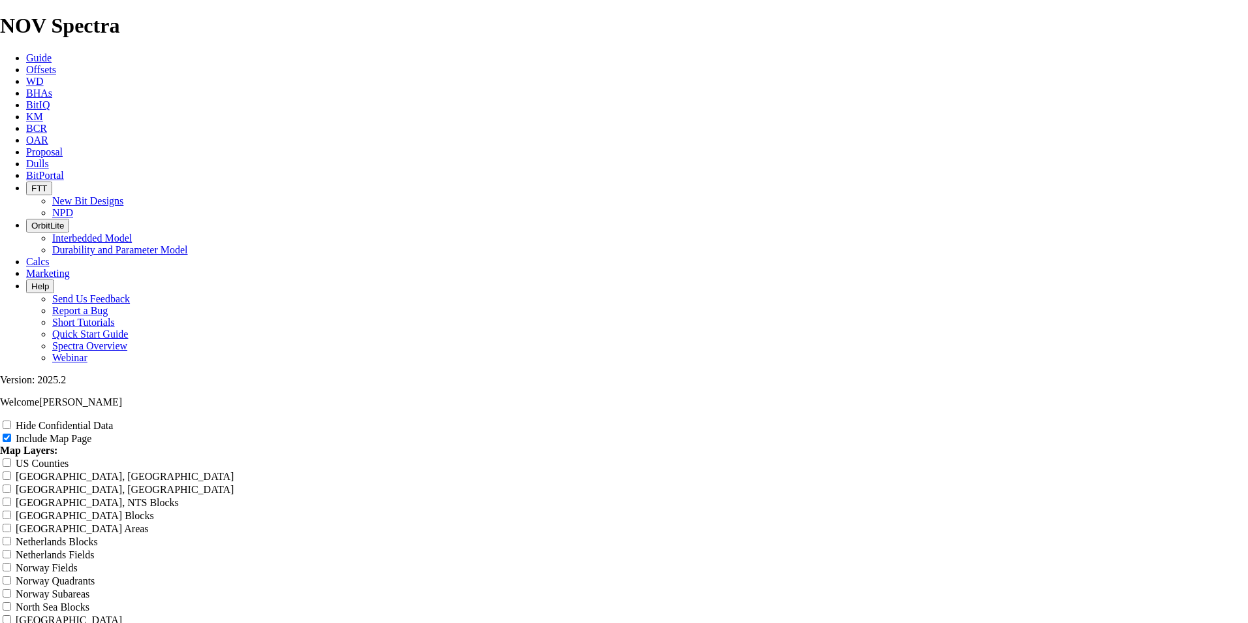
type input "Rod9.875""
type input "Rodn9.875""
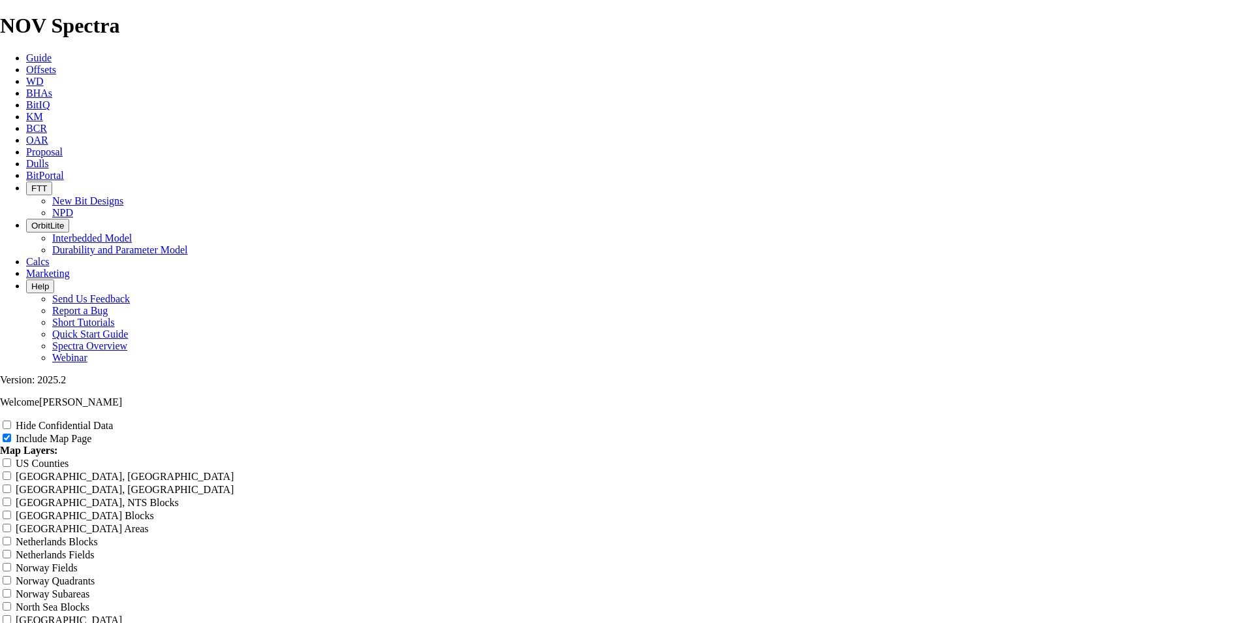
type input "Rodn9.875""
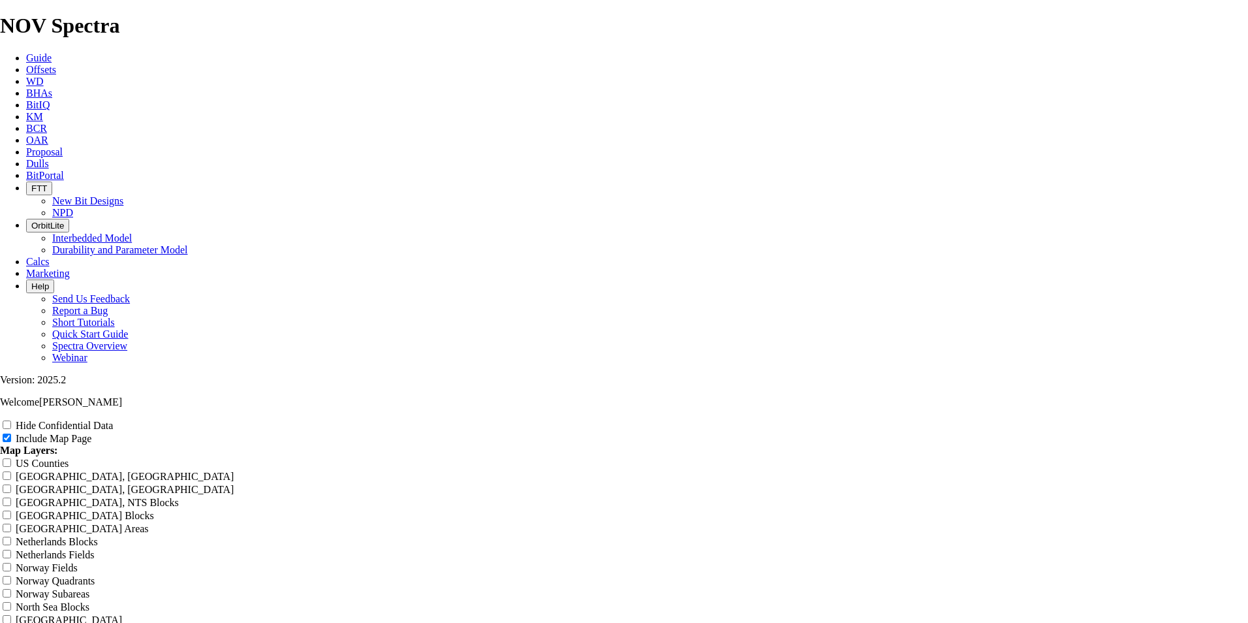
type input "Rodn9.875""
type input "Rodne9.875""
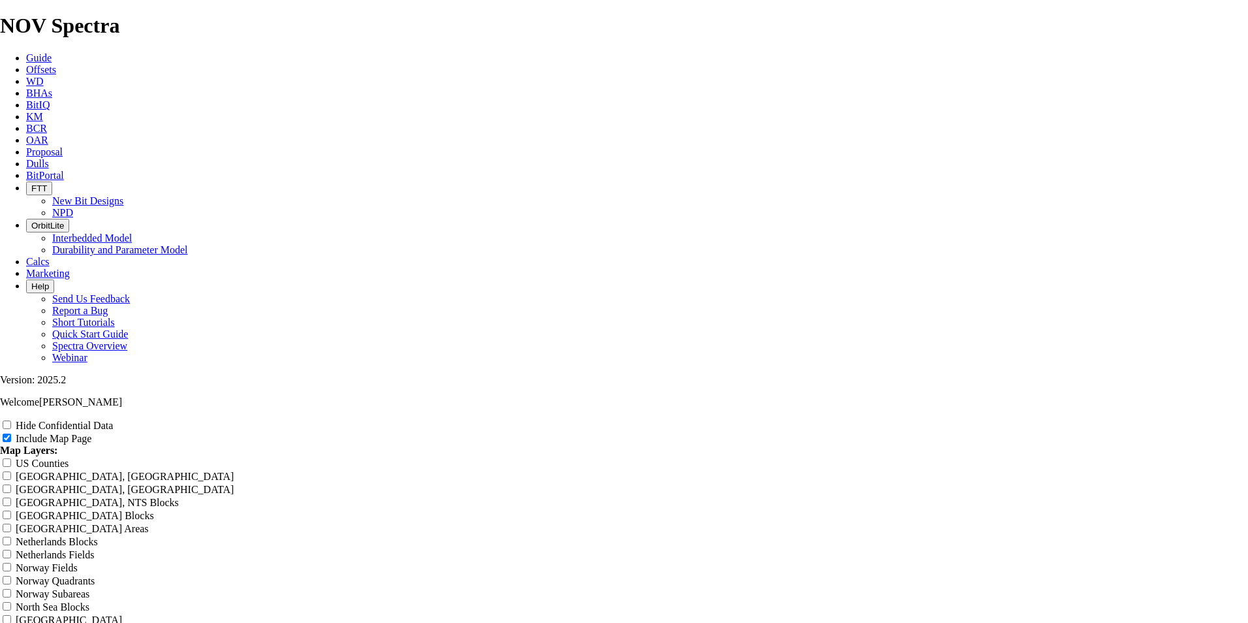
type input "Rodne9.875""
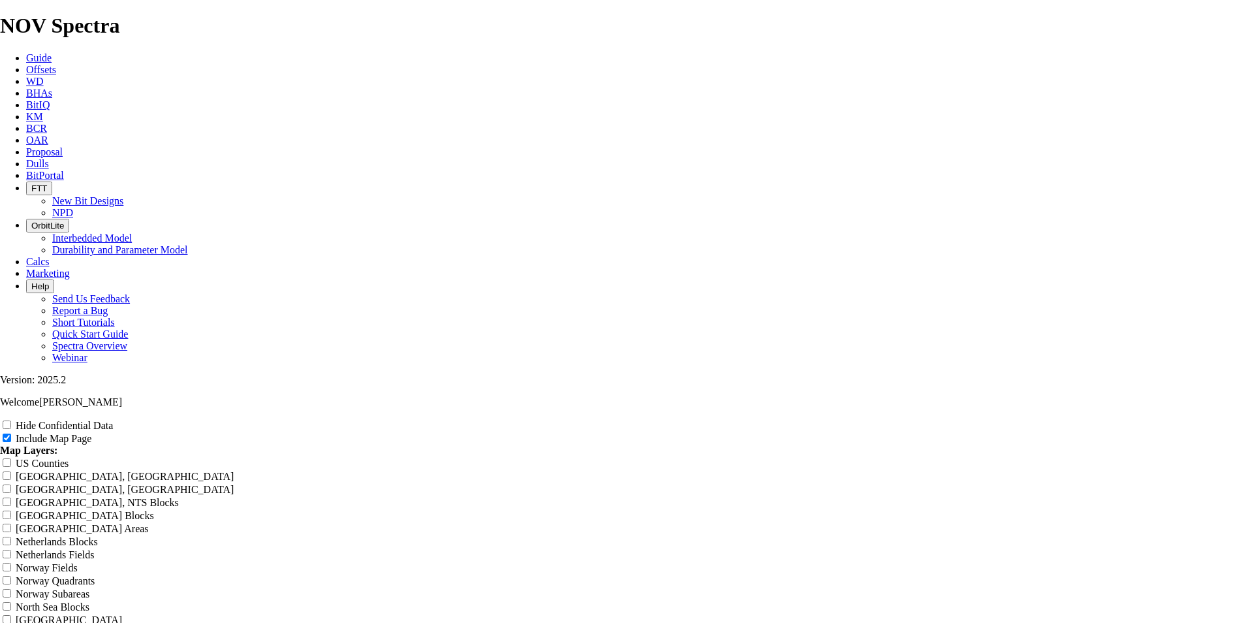
type input "Rodne9.875""
type input "Rodney9.875""
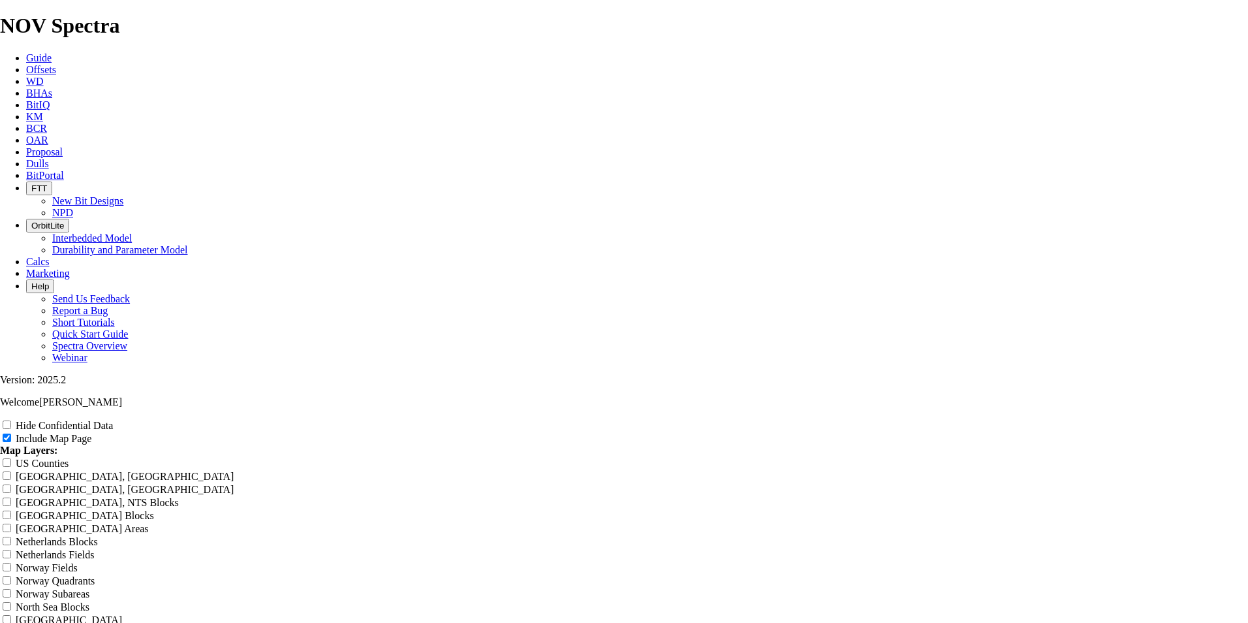
type input "Rodney9.875""
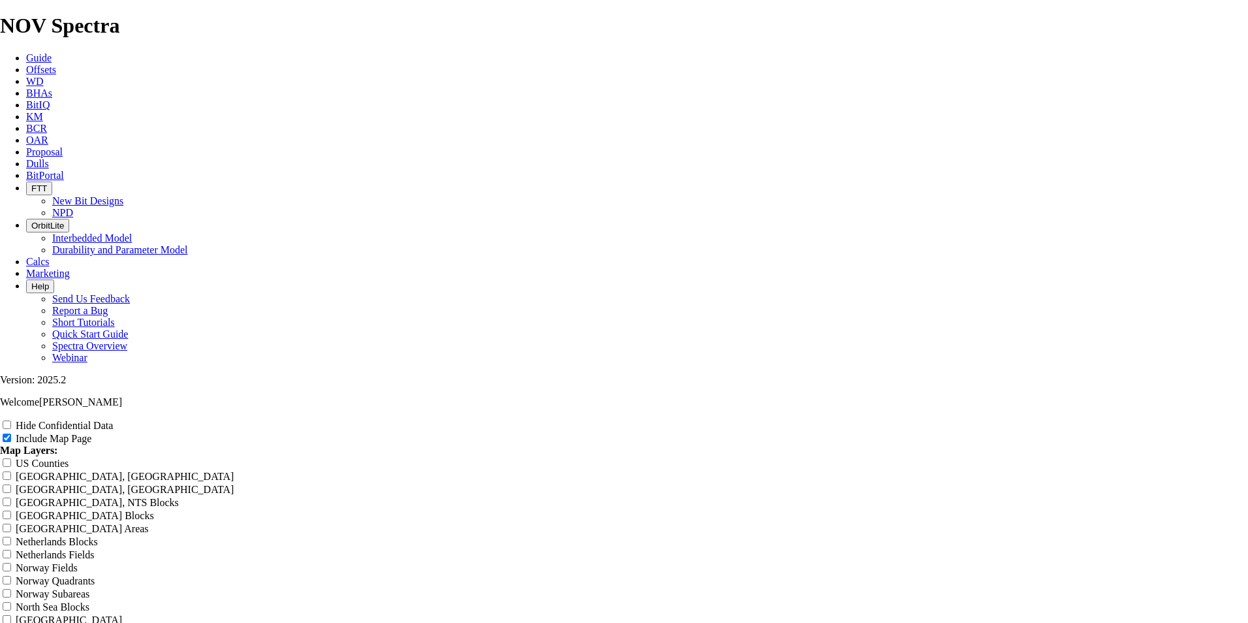
type input "Rodney9.875""
type input "Rodney 9.875""
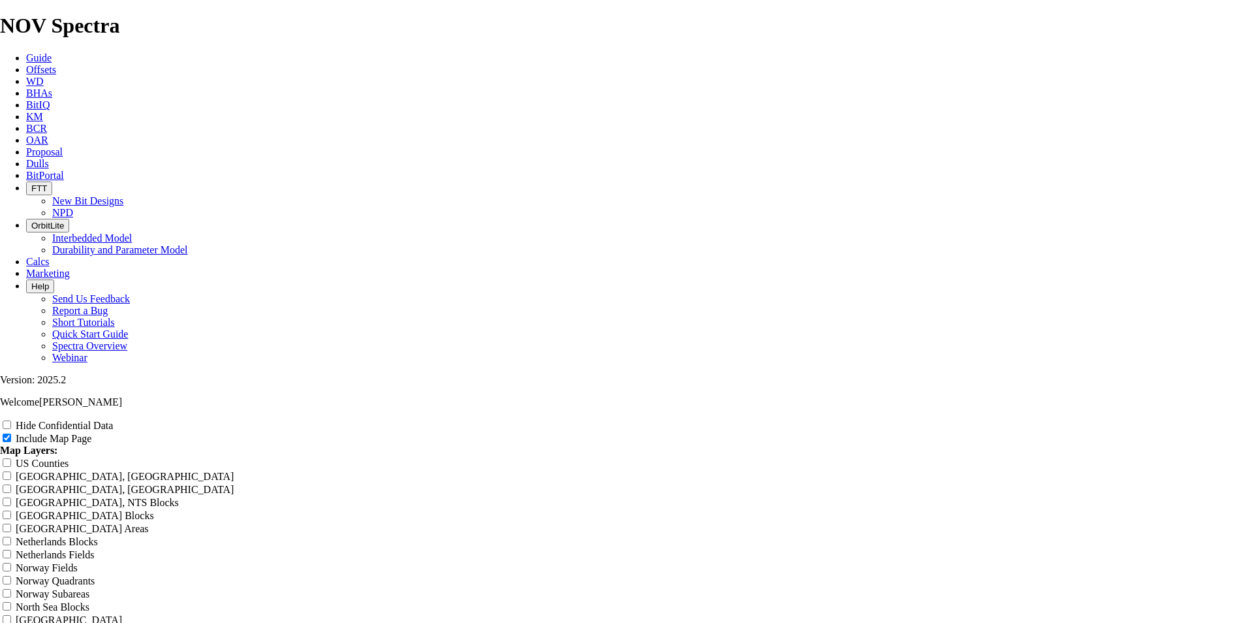
type input "Rodney 9.875""
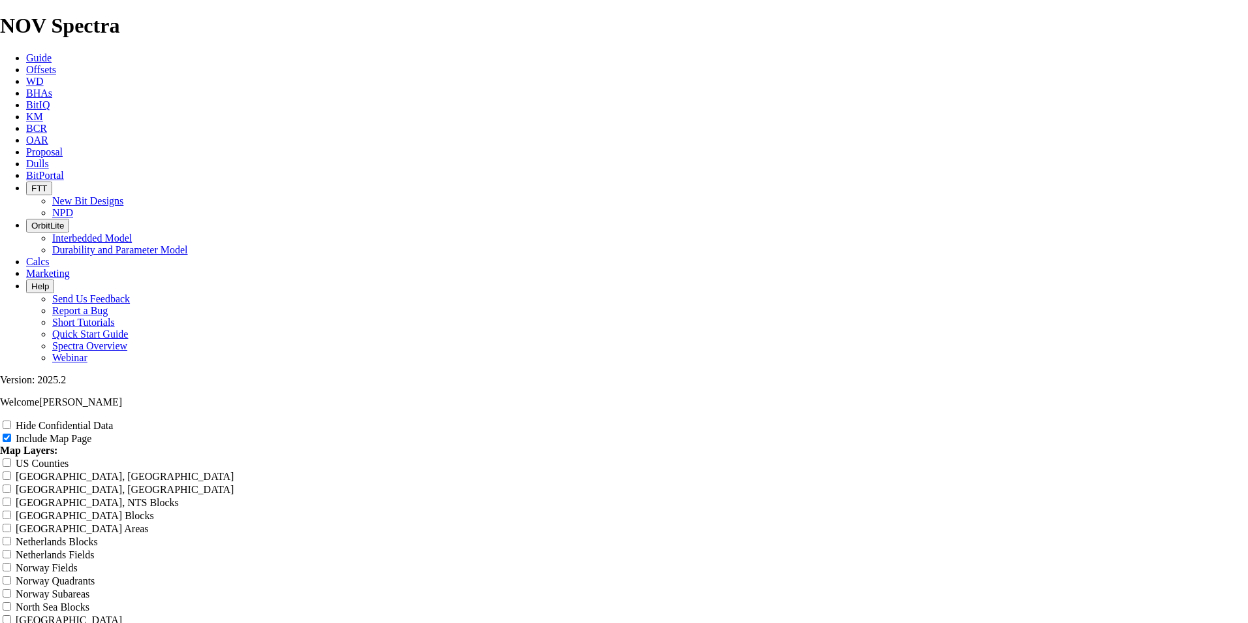
type input "Rodney 9.875""
type input "Rodney R9.875""
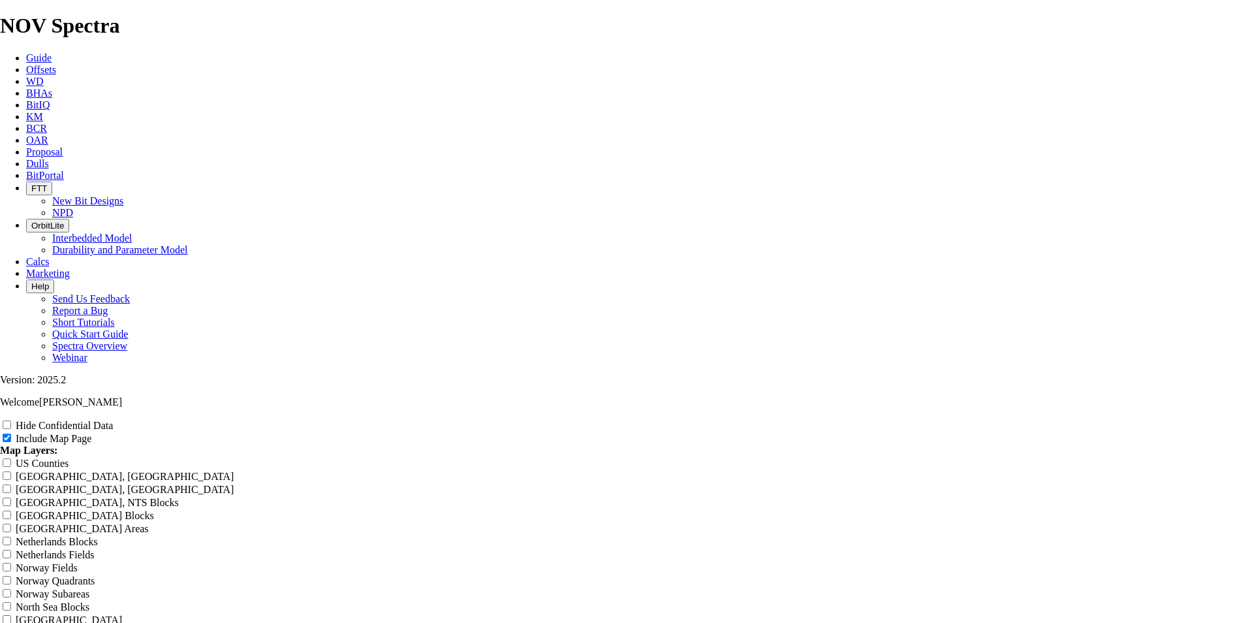
type input "Rodney R9.875""
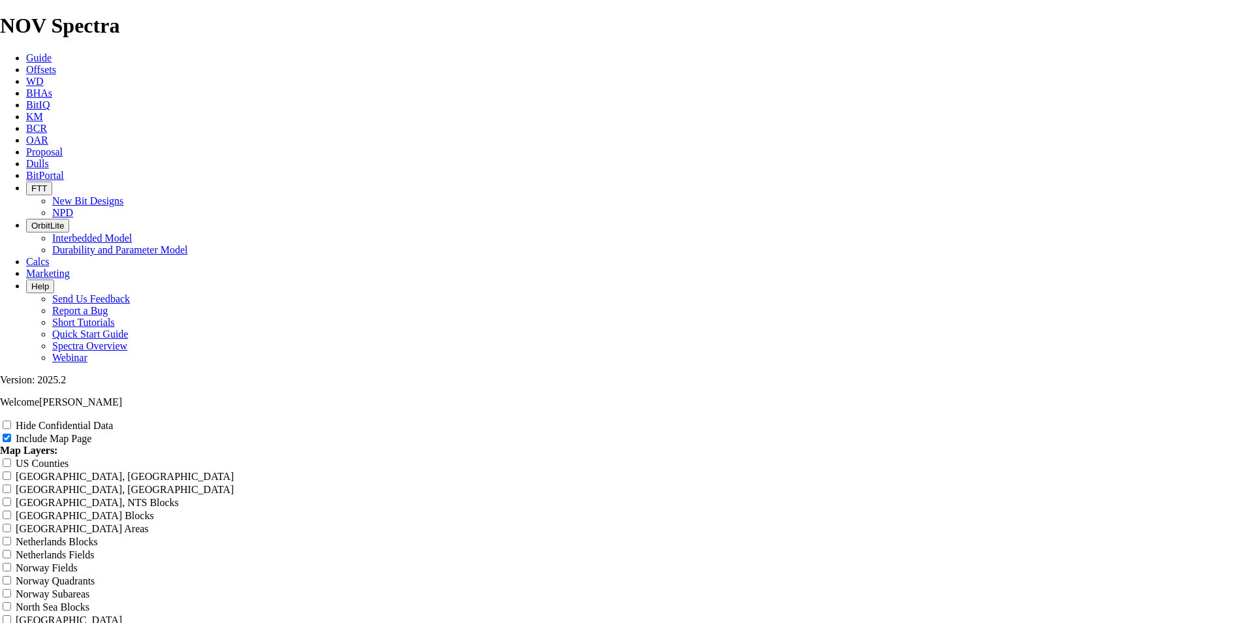
type input "Rodney R9.875""
type input "Rodney Ro9.875""
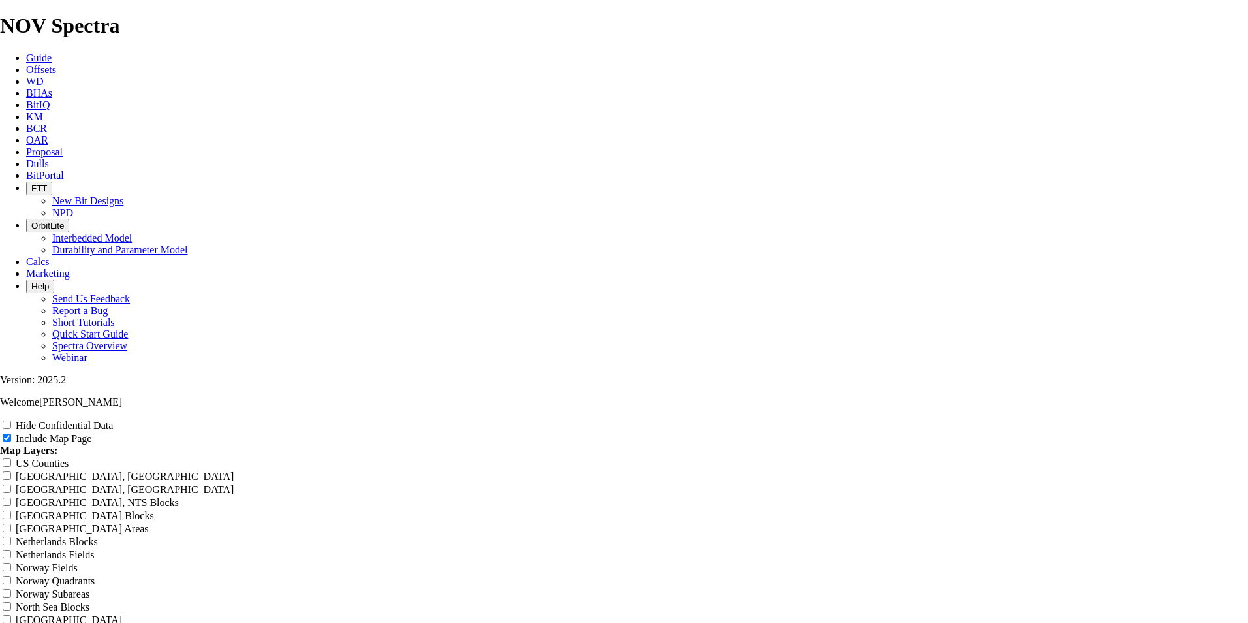
type input "Rodney Ro9.875""
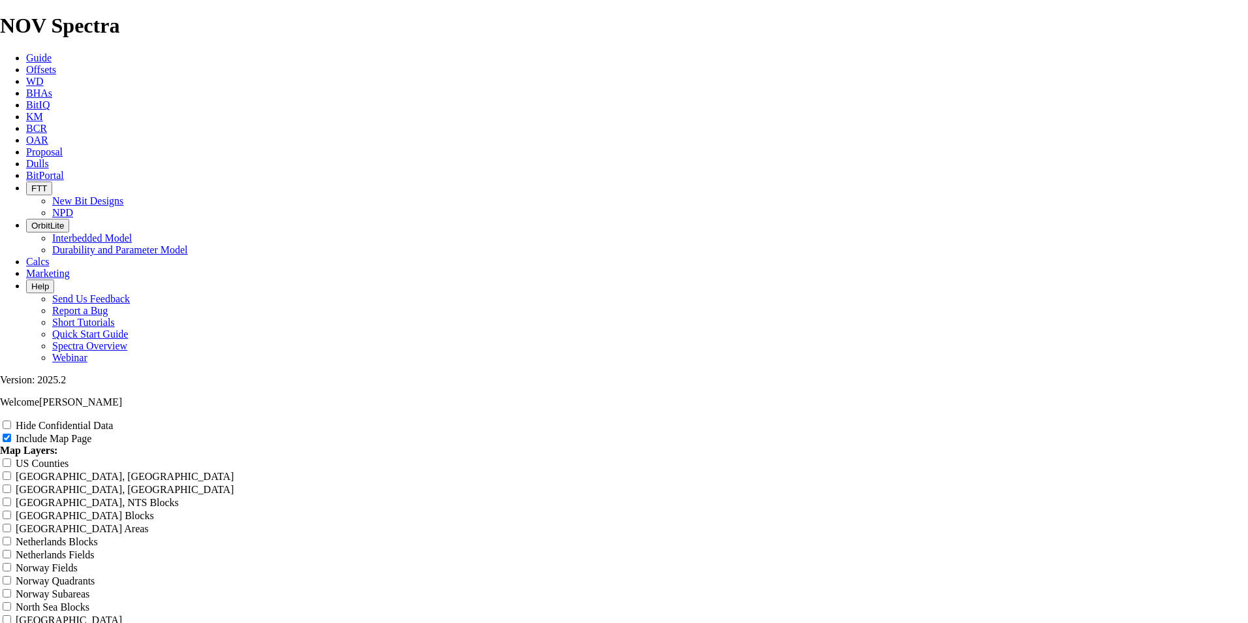
type input "Rodney Ro9.875""
type input "Rodney Rob9.875""
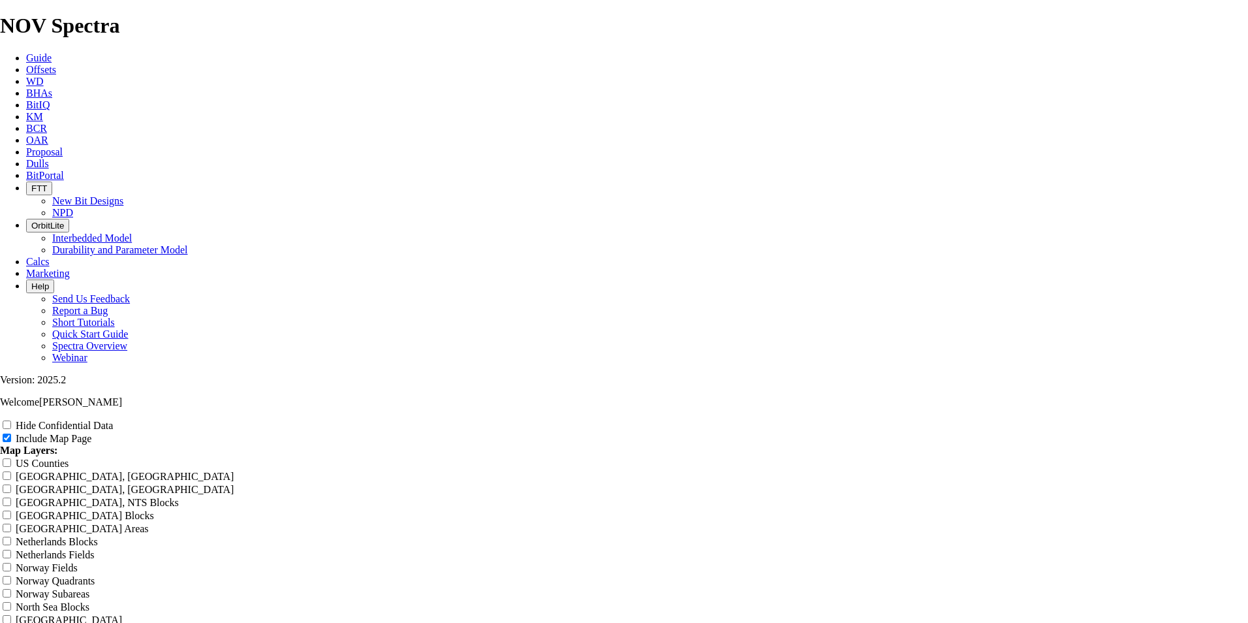
type input "Rodney Rob9.875""
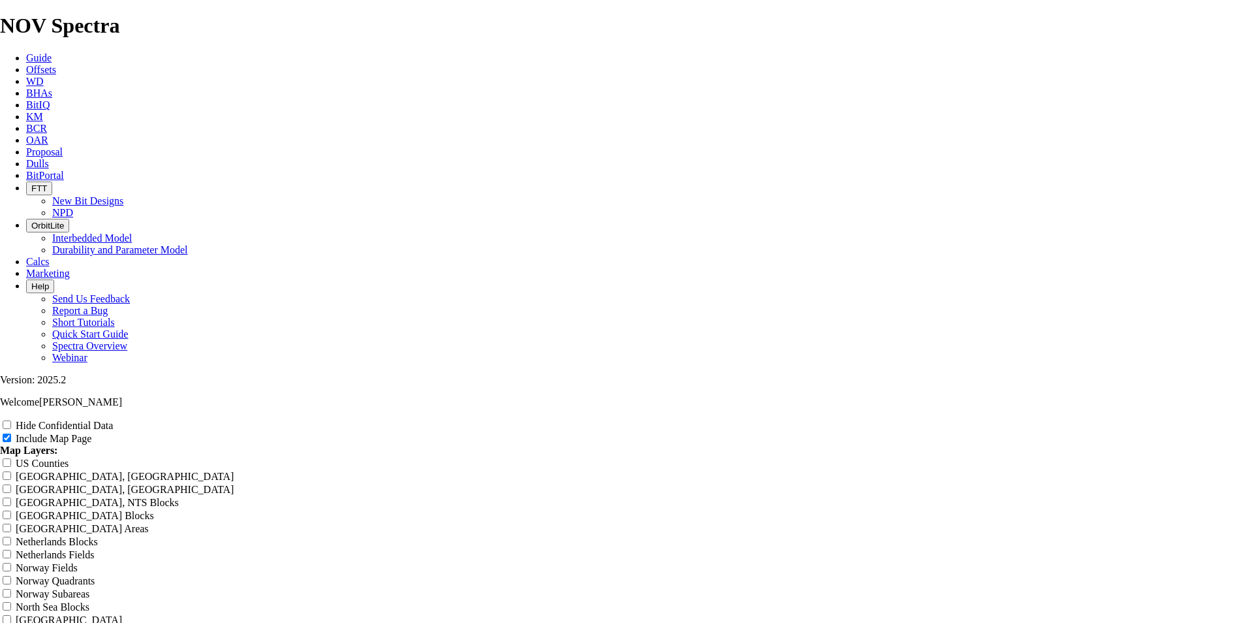
type input "Rodney Rob9.875""
type input "Rodney Robi9.875""
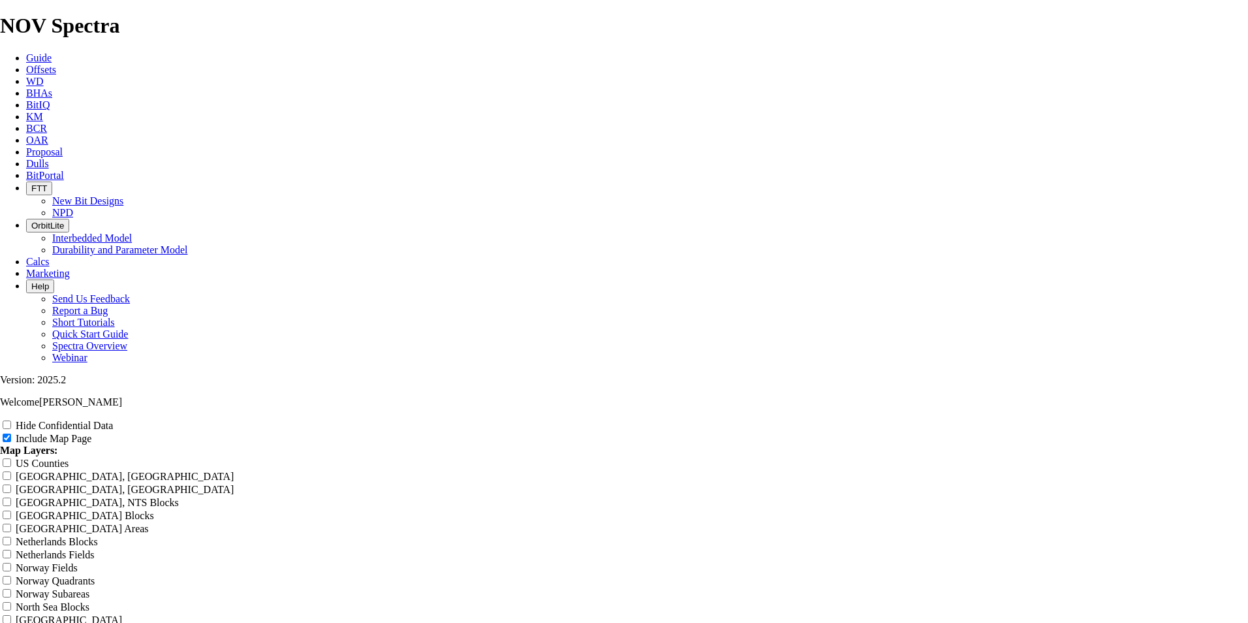
type input "Rodney Robi9.875""
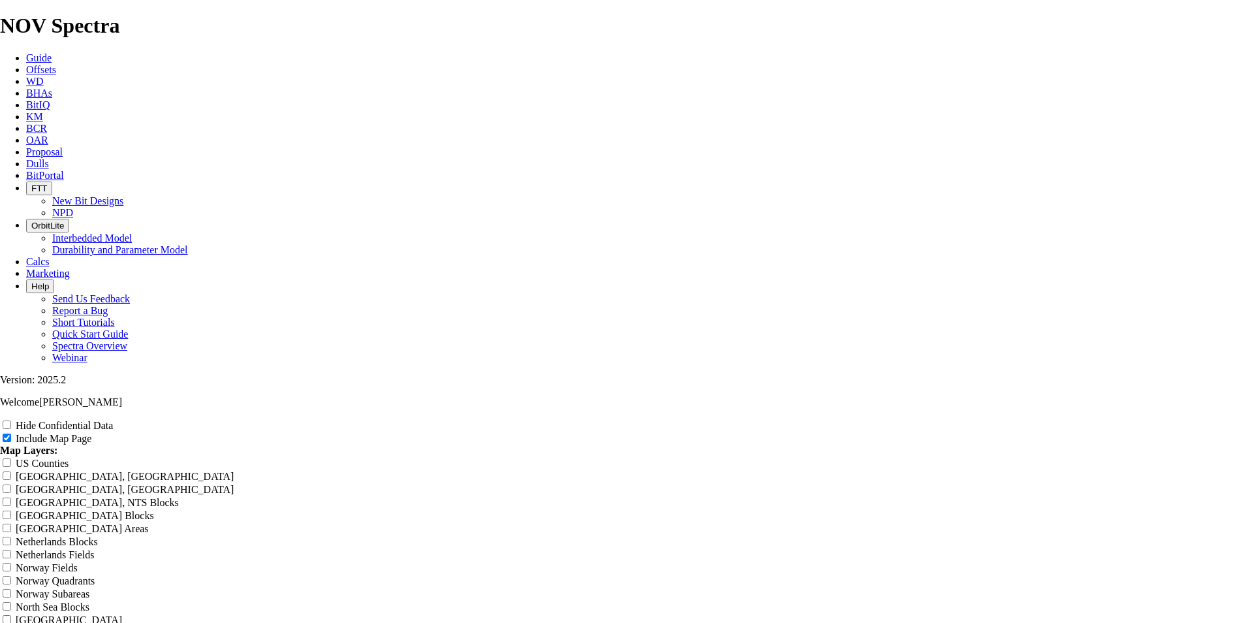
type input "Rodney Robi9.875""
type input "Rodney Robis9.875""
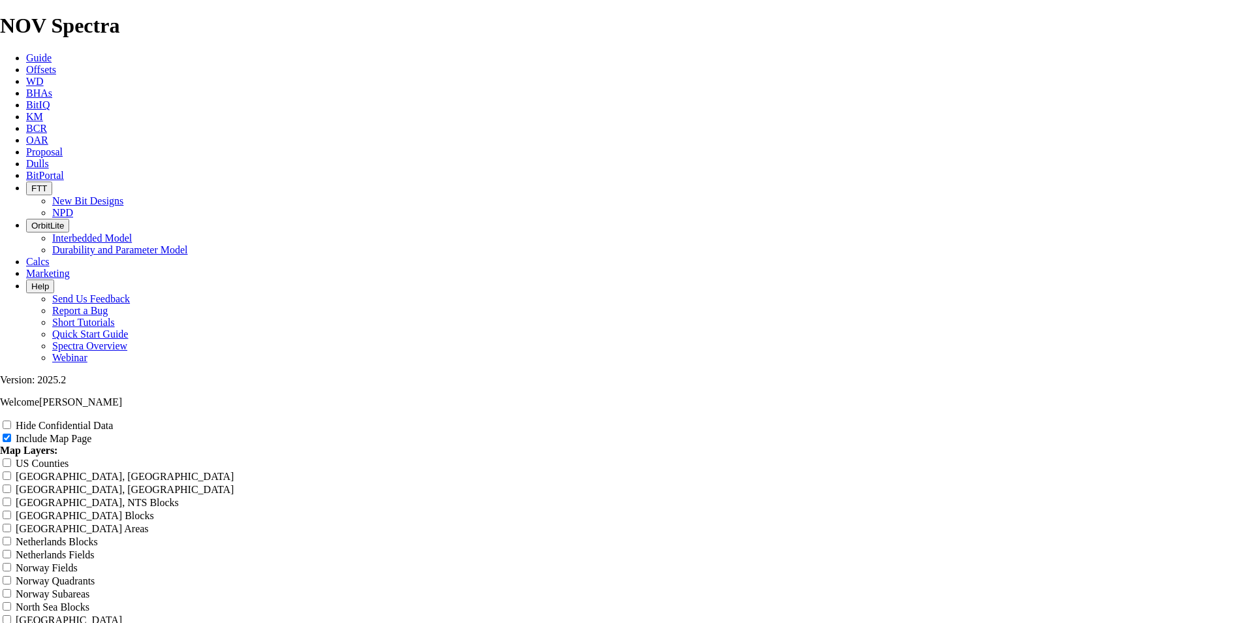
type input "Rodney Robis9.875""
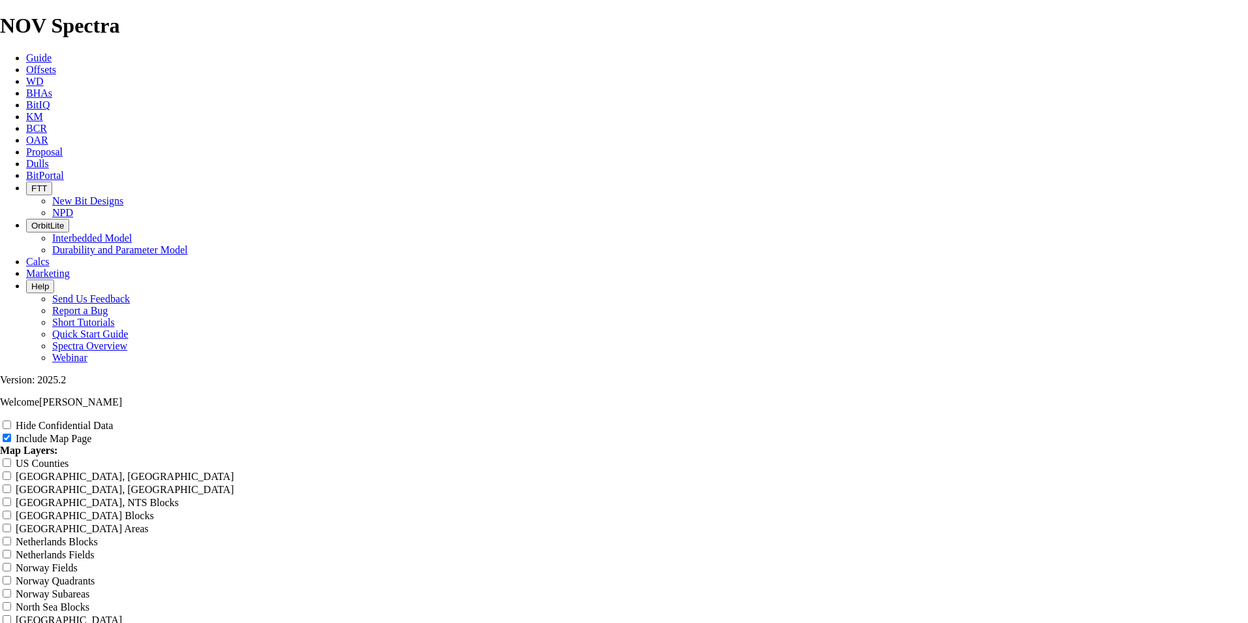
type input "Rodney Robis9.875""
type input "Rodney Robi9.875""
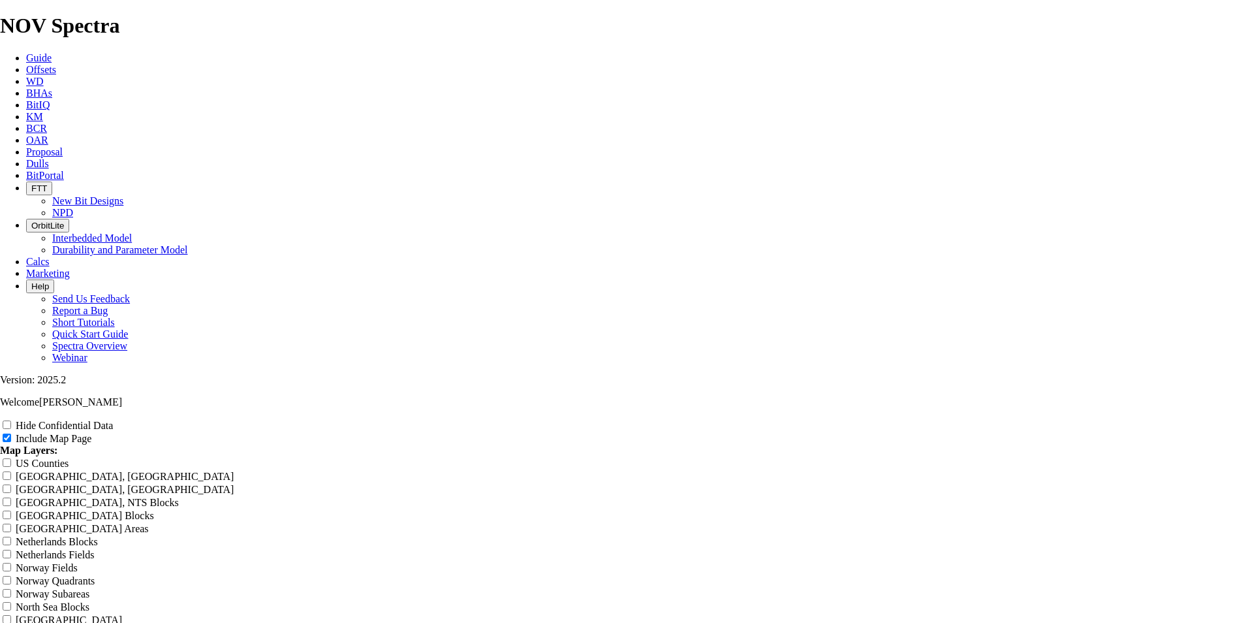
type input "Rodney Robi9.875""
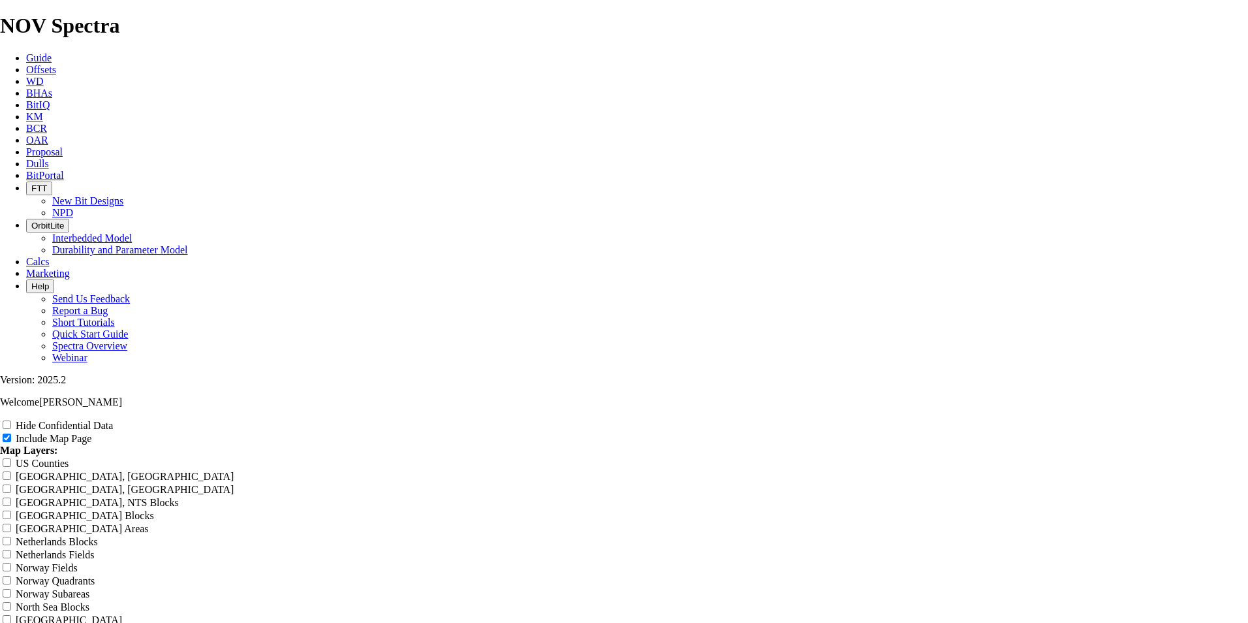
type input "Rodney Robi9.875""
click at [11, 420] on input "Hide Confidential Data" at bounding box center [7, 424] width 8 height 8
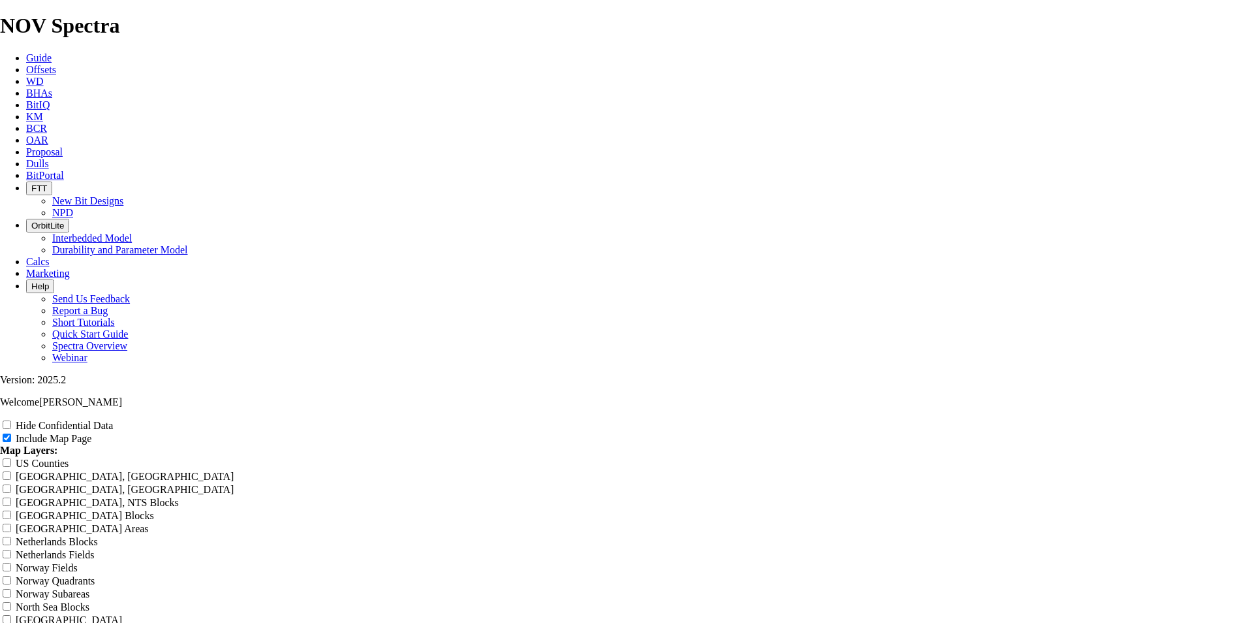
click at [113, 420] on label "Hide Confidential Data" at bounding box center [64, 425] width 97 height 11
click at [11, 420] on input "Hide Confidential Data" at bounding box center [7, 424] width 8 height 8
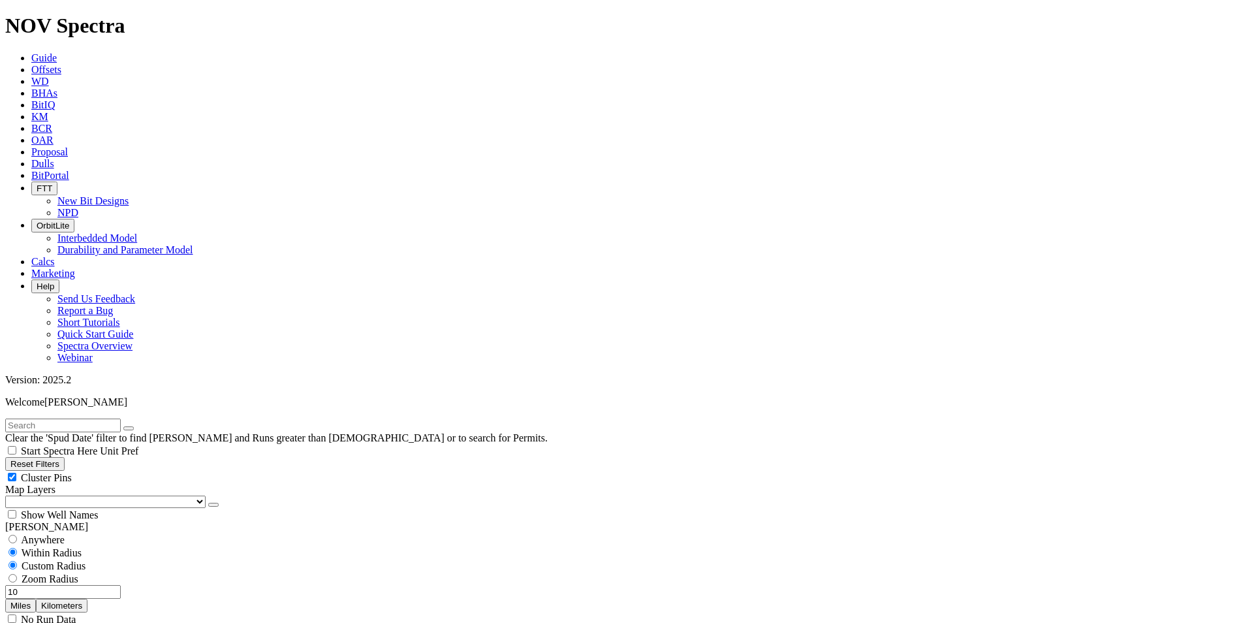
click at [65, 457] on button "Reset Filters" at bounding box center [34, 464] width 59 height 14
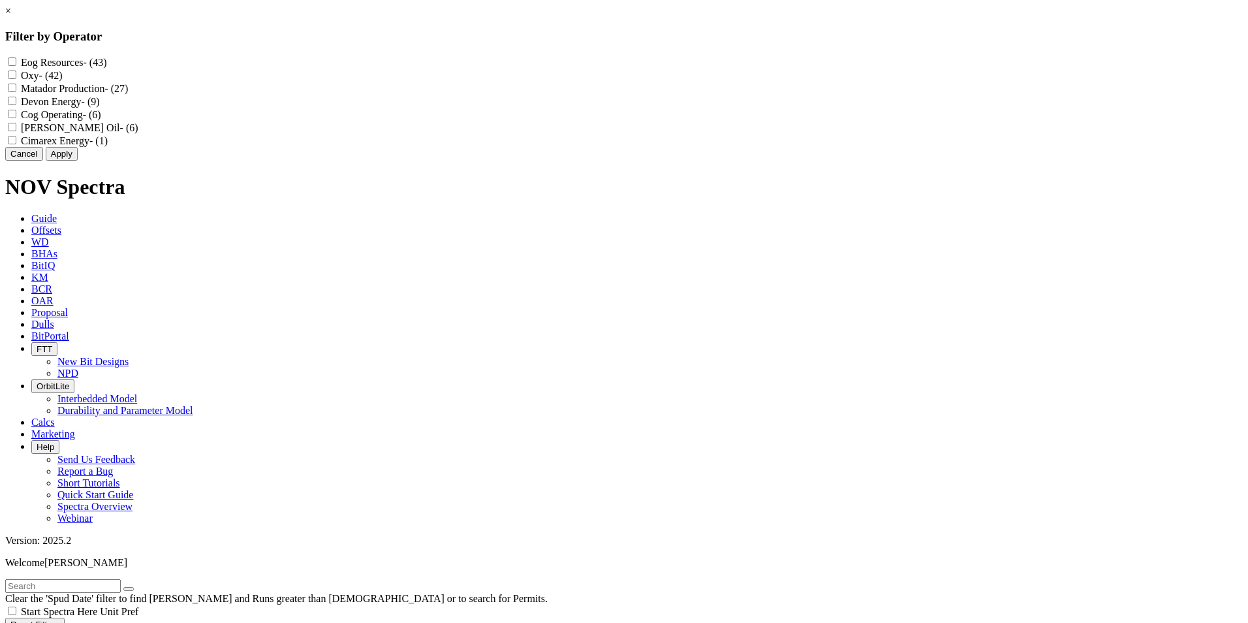
click at [128, 94] on label "Matador Production - (27)" at bounding box center [74, 88] width 107 height 11
click at [16, 92] on Production "Matador Production - (27)" at bounding box center [12, 88] width 8 height 8
click at [78, 161] on button "Apply" at bounding box center [62, 154] width 32 height 14
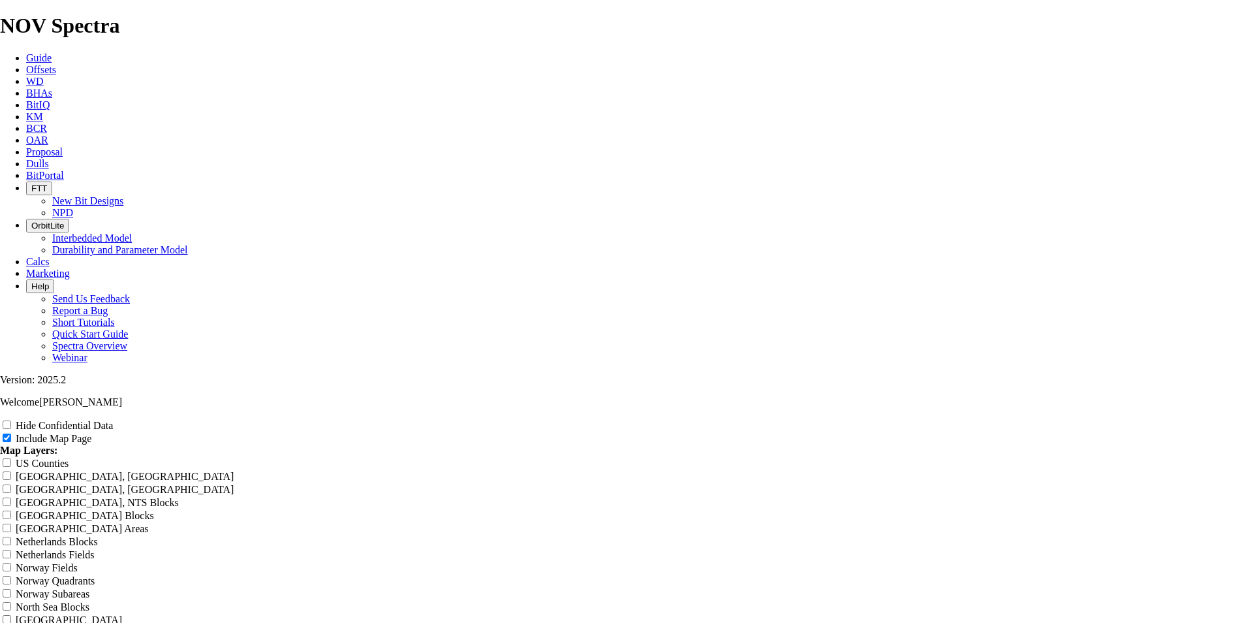
scroll to position [1697, 0]
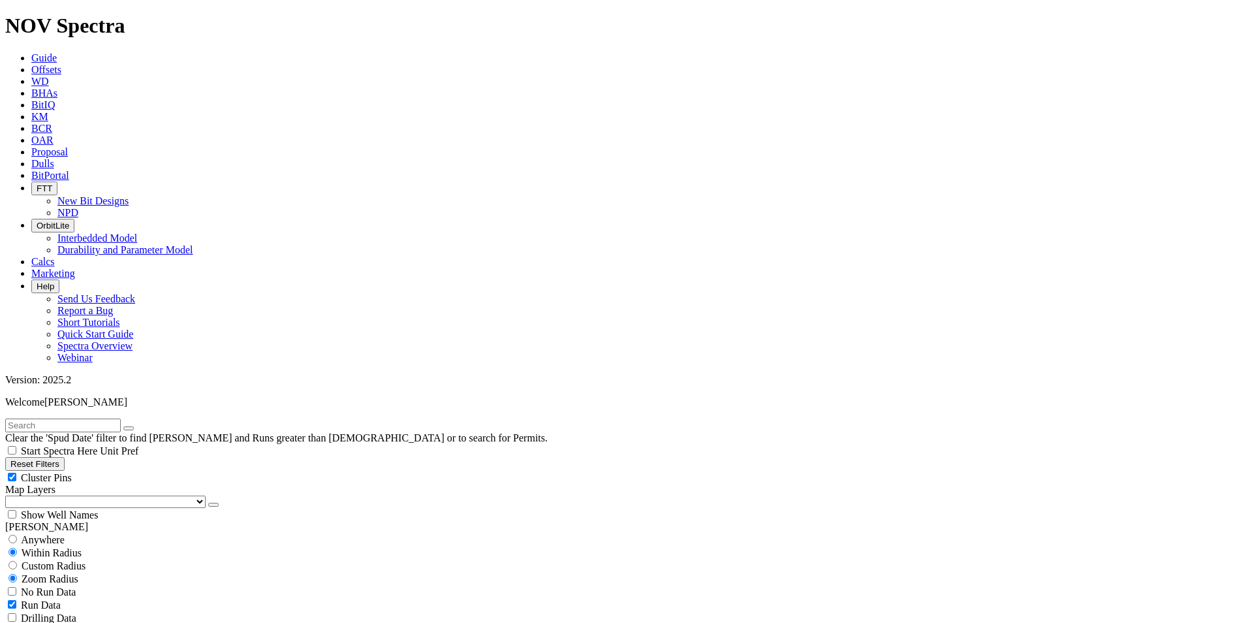
scroll to position [392, 0]
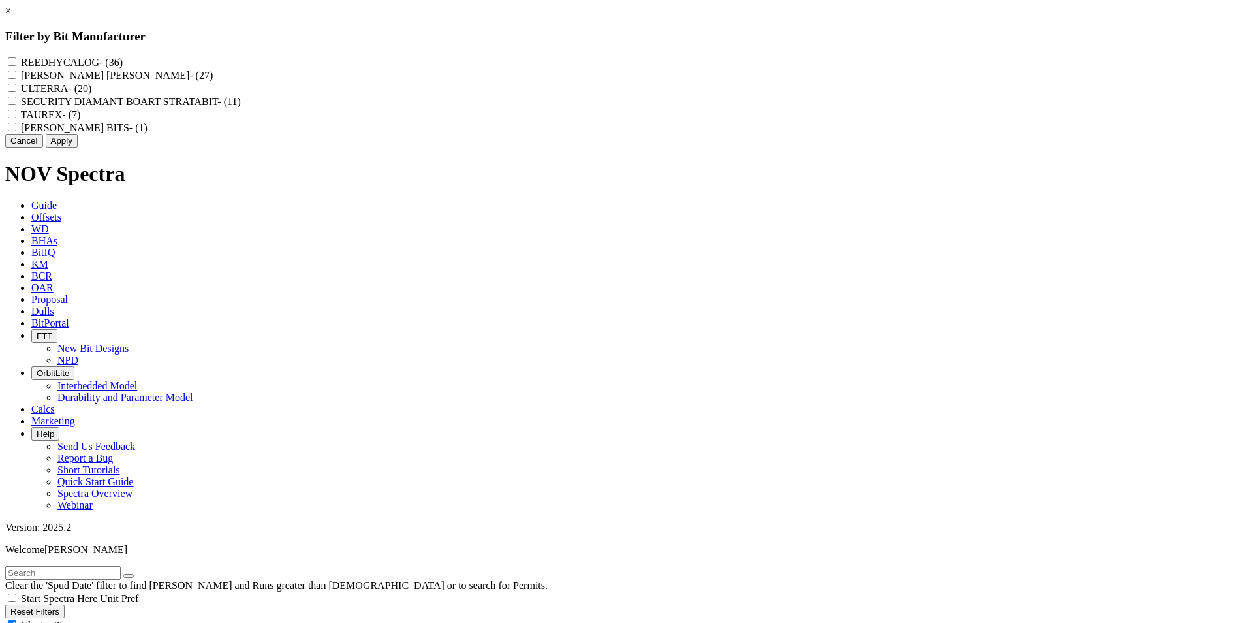
click at [123, 61] on label "REEDHYCALOG - (36)" at bounding box center [72, 62] width 102 height 11
click at [16, 61] on input "REEDHYCALOG - (36)" at bounding box center [12, 61] width 8 height 8
click at [78, 148] on button "Apply" at bounding box center [62, 141] width 32 height 14
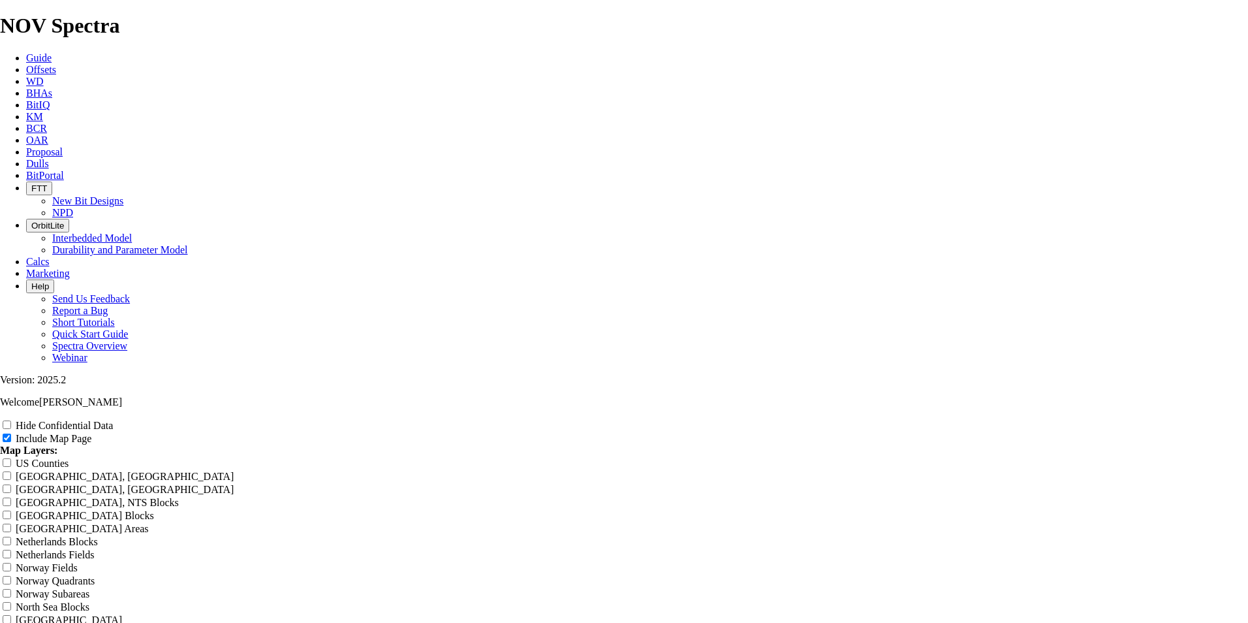
scroll to position [1697, 0]
